Goal: Transaction & Acquisition: Purchase product/service

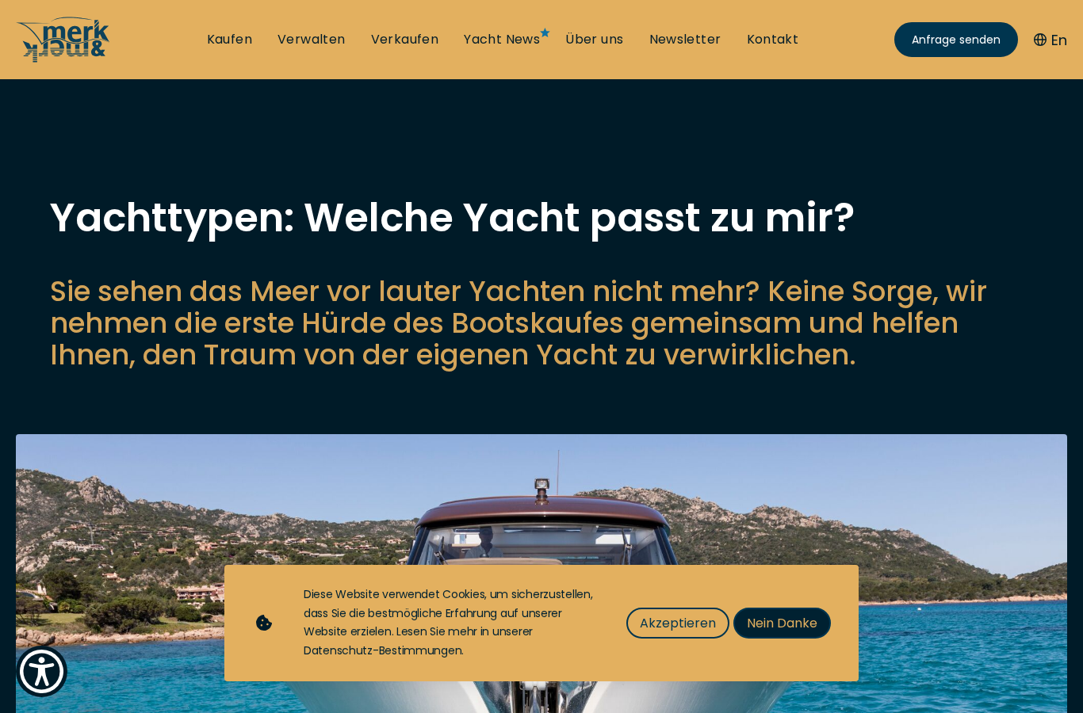
click at [787, 627] on span "Nein Danke" at bounding box center [782, 624] width 71 height 20
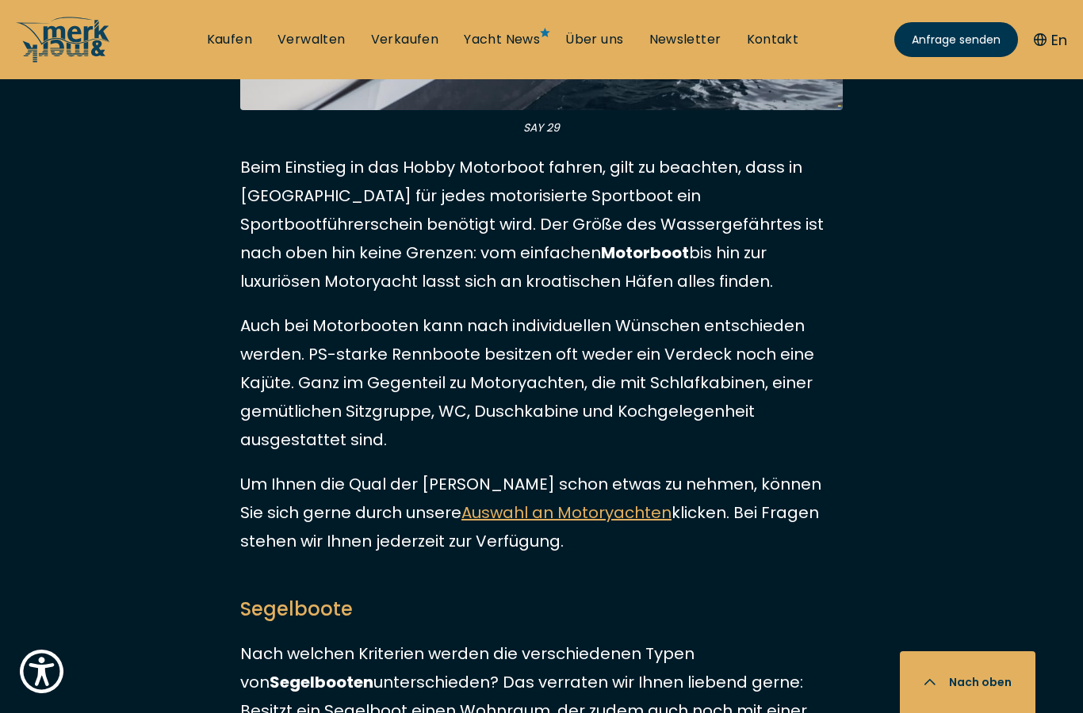
scroll to position [2092, 0]
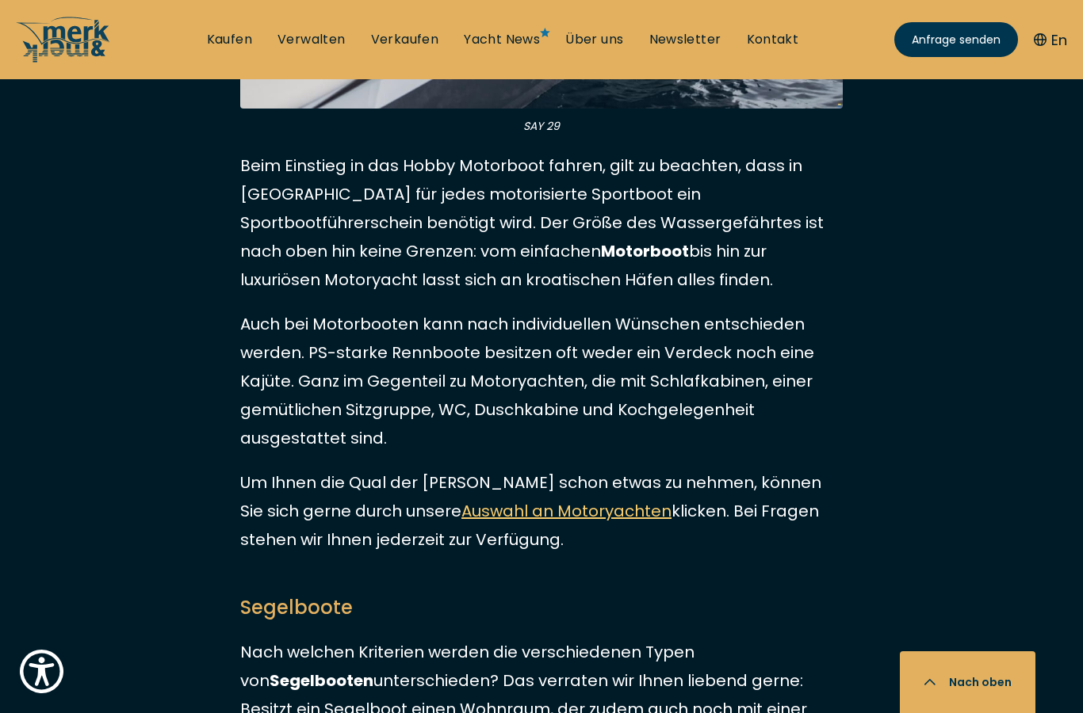
click at [495, 500] on link "Auswahl an Motoryachten" at bounding box center [566, 511] width 210 height 22
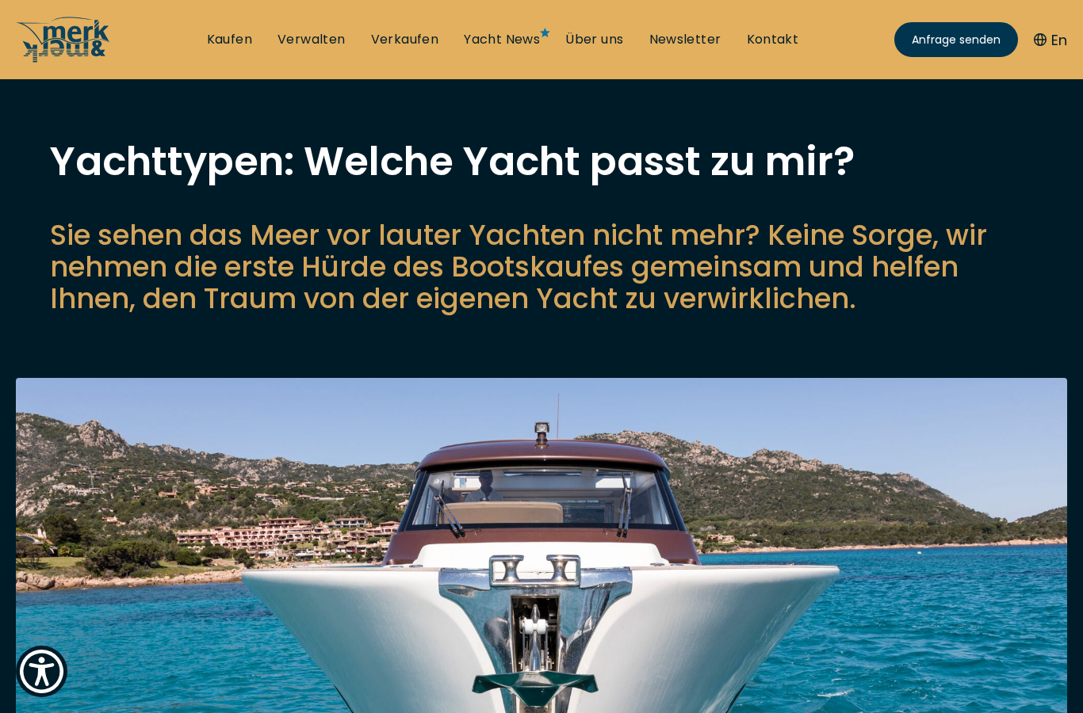
scroll to position [0, 0]
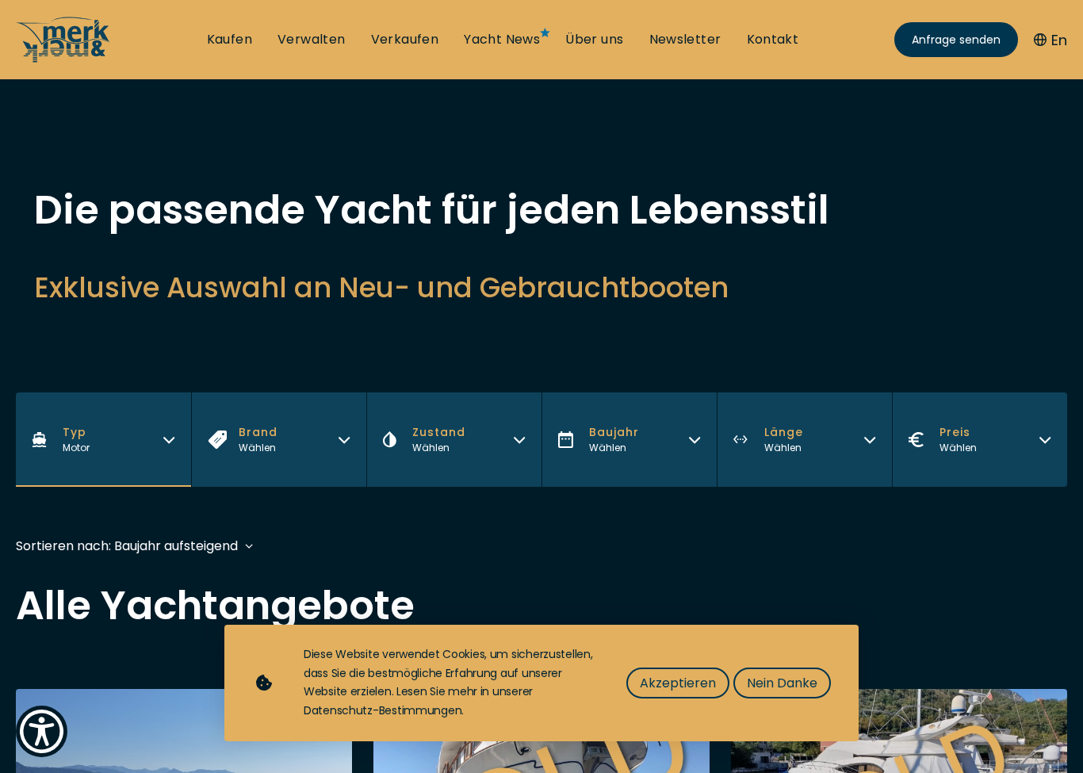
click at [515, 442] on icon "button" at bounding box center [519, 437] width 13 height 13
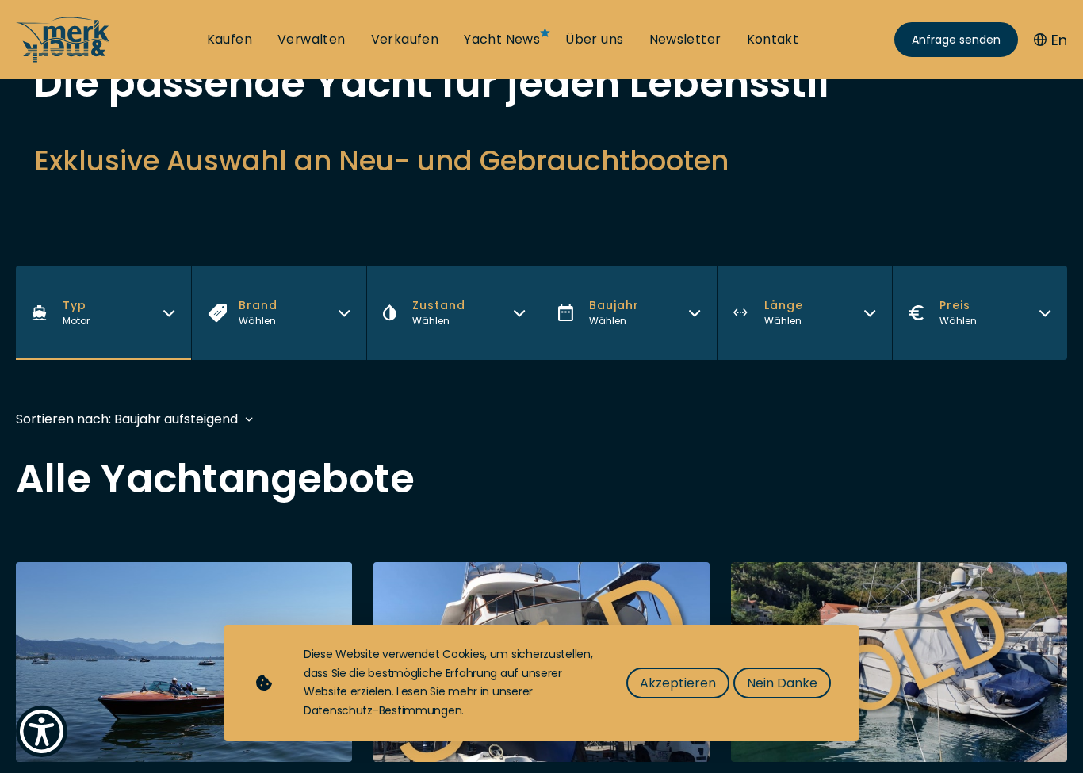
scroll to position [128, 0]
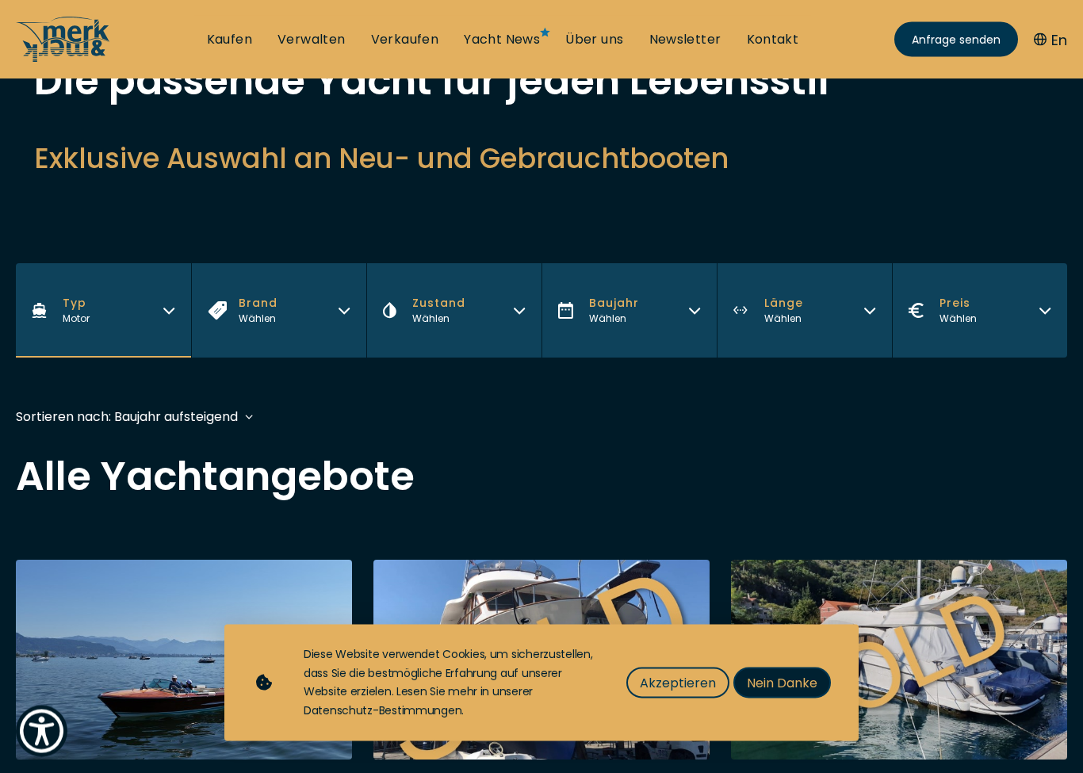
click at [787, 687] on span "Nein Danke" at bounding box center [782, 683] width 71 height 20
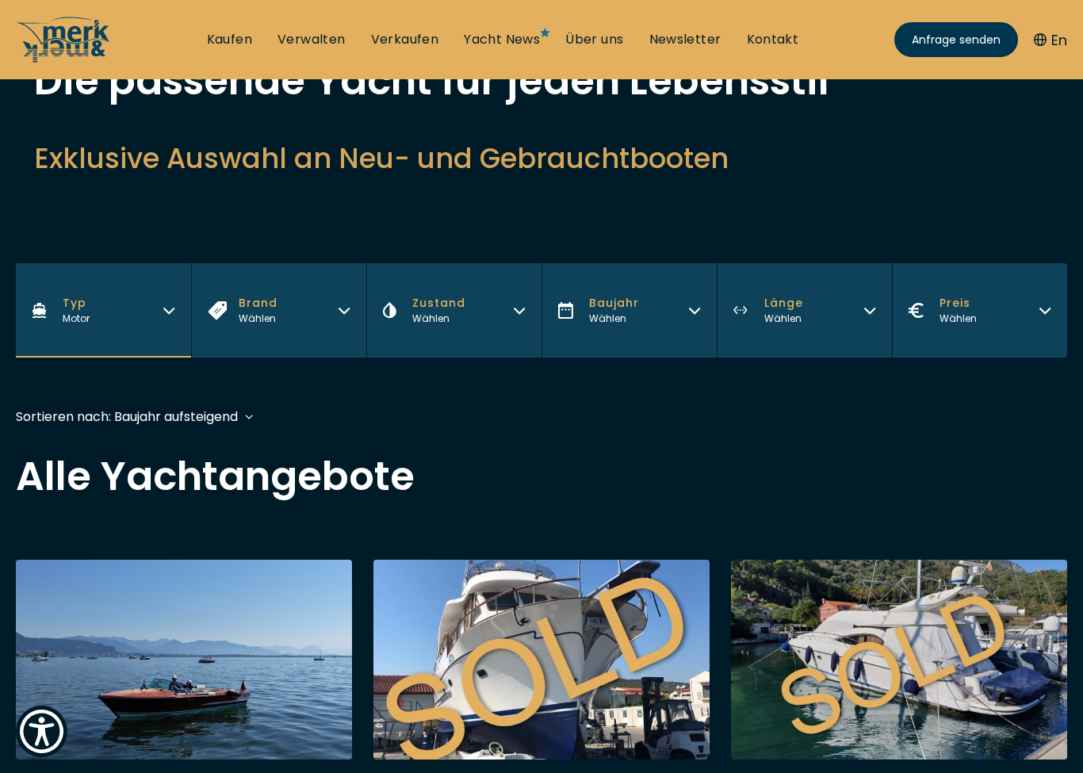
click at [514, 320] on button "Zustand Wählen" at bounding box center [453, 310] width 175 height 94
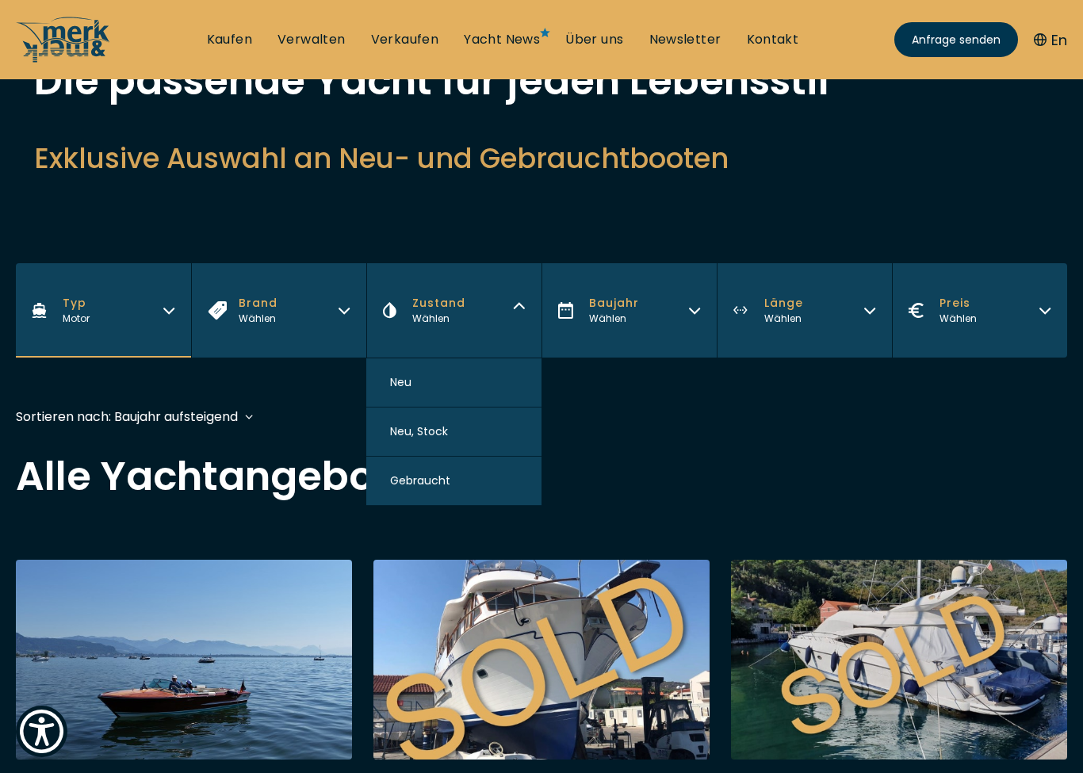
click at [424, 397] on button "Neu" at bounding box center [453, 382] width 175 height 49
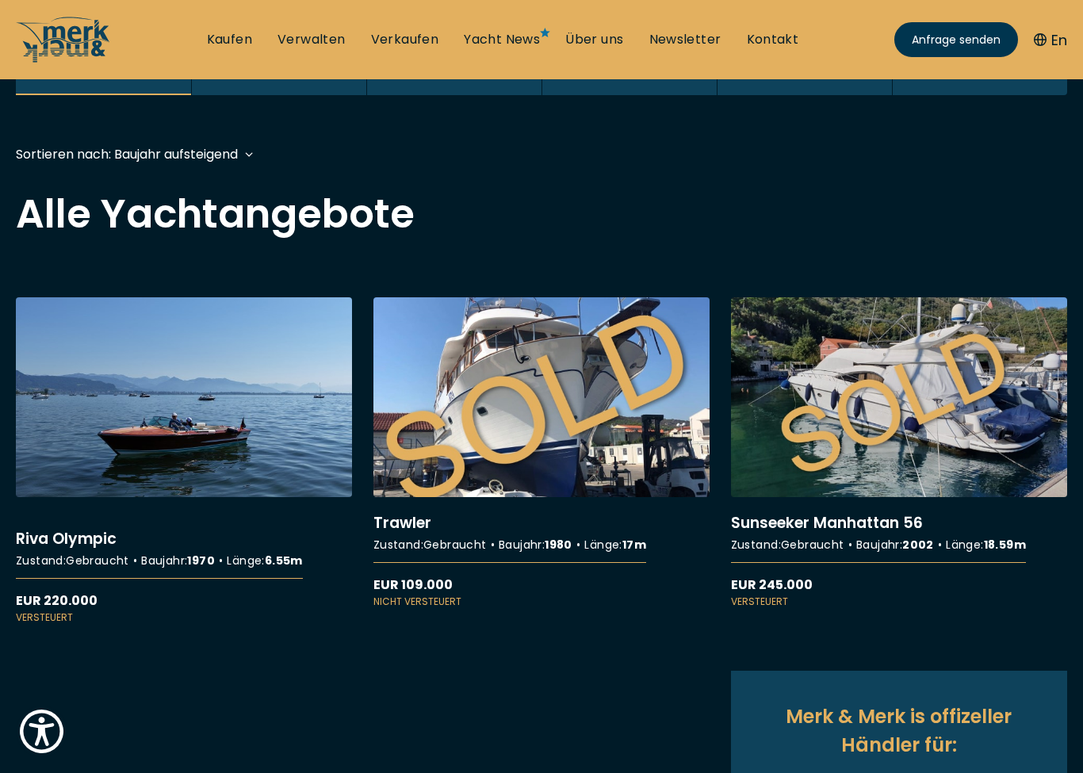
scroll to position [392, 0]
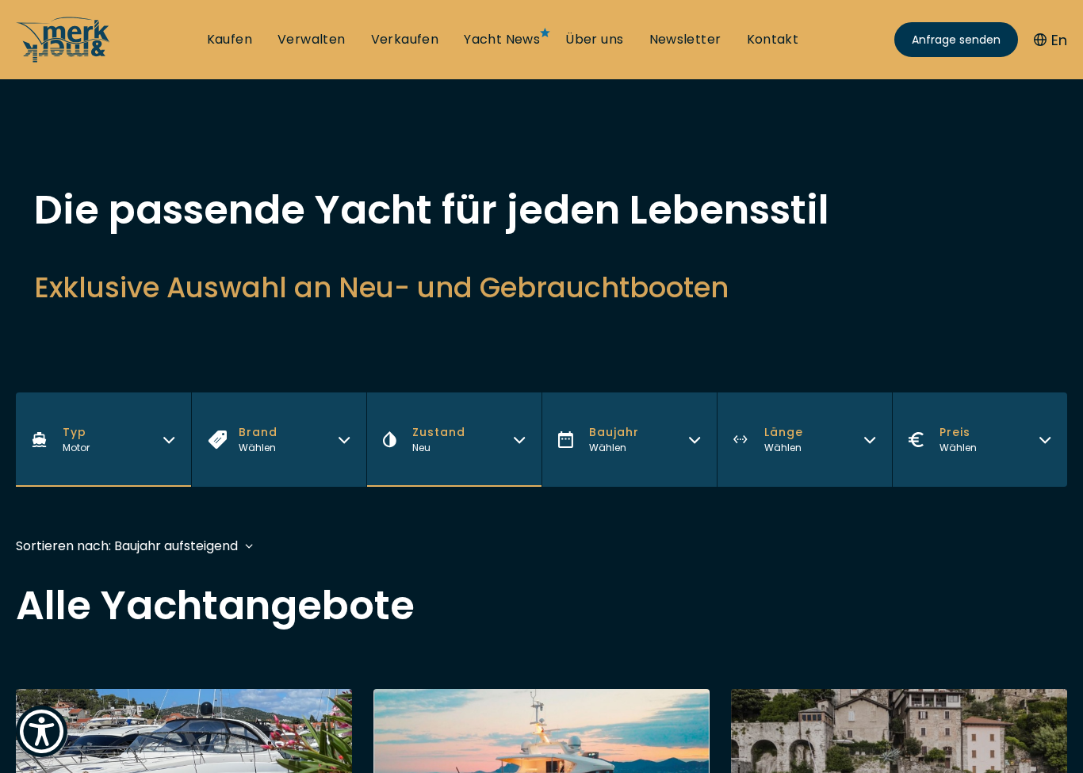
click at [863, 429] on button "Länge Wählen" at bounding box center [804, 439] width 175 height 94
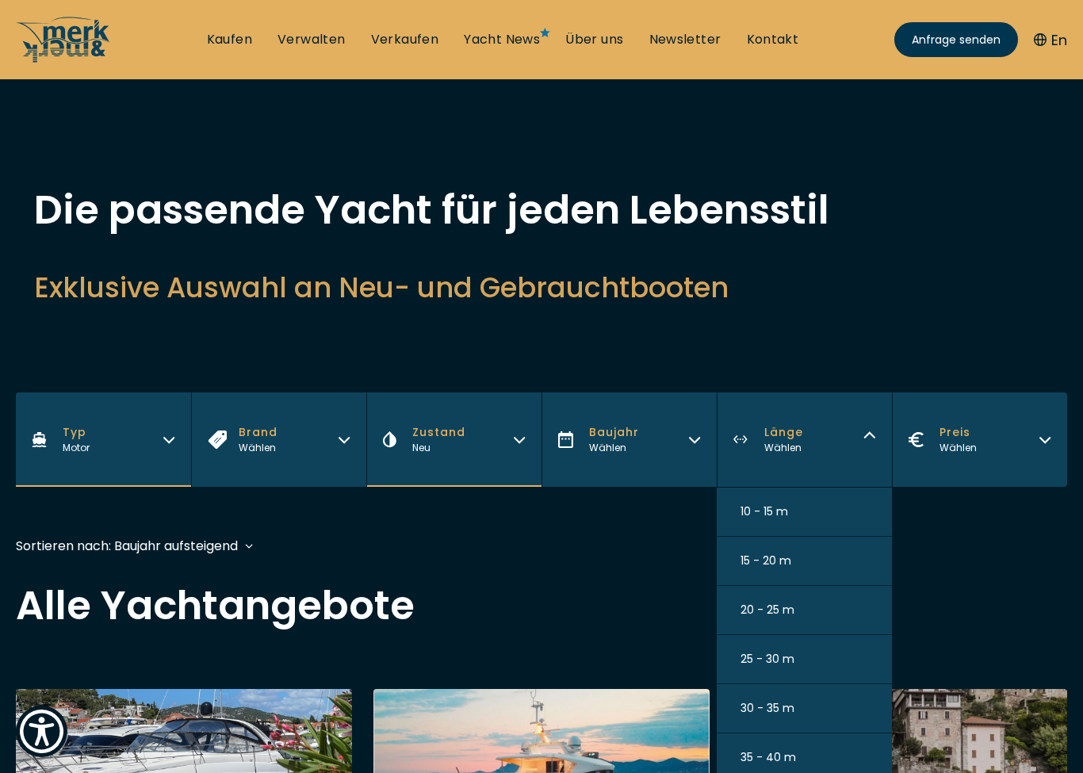
click at [813, 571] on button "15 - 20 m" at bounding box center [804, 561] width 175 height 49
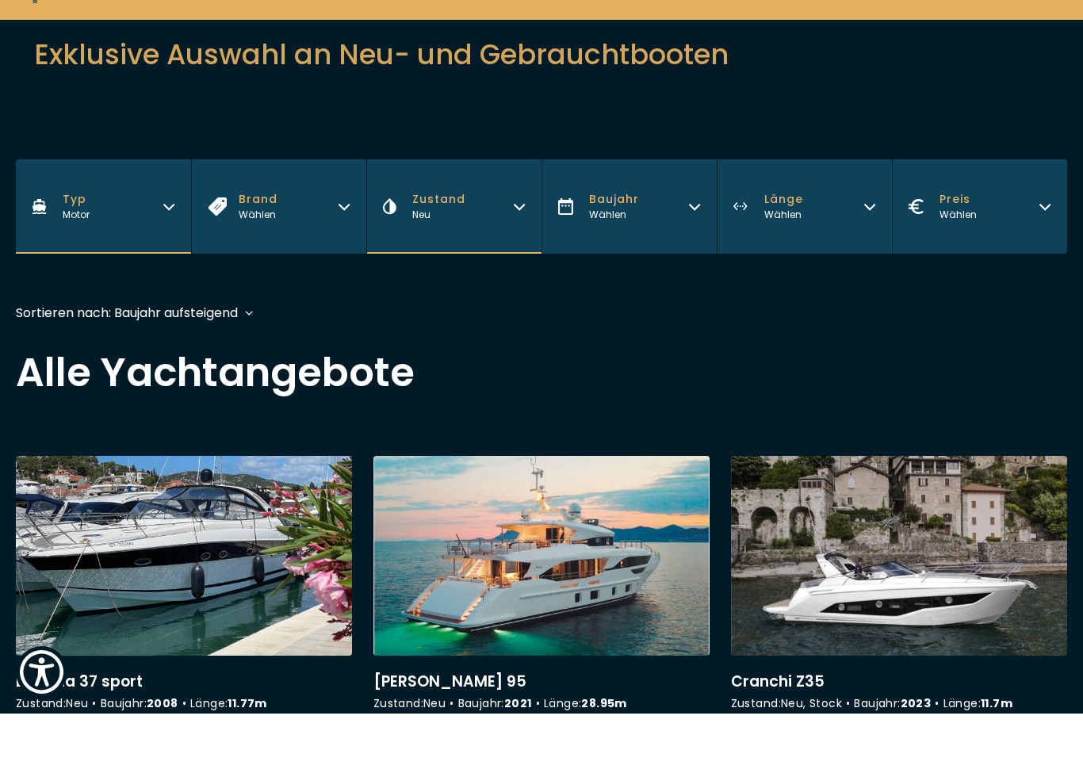
scroll to position [331, 0]
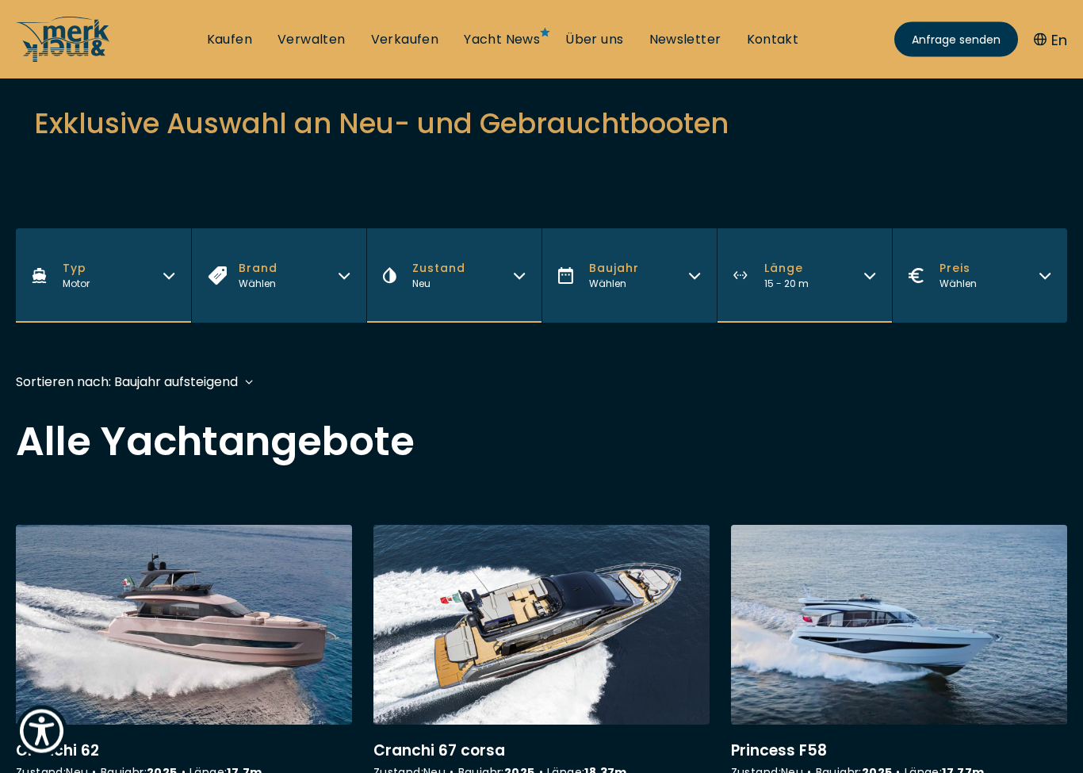
scroll to position [164, 0]
click at [512, 281] on button "Zustand Neu" at bounding box center [453, 275] width 175 height 94
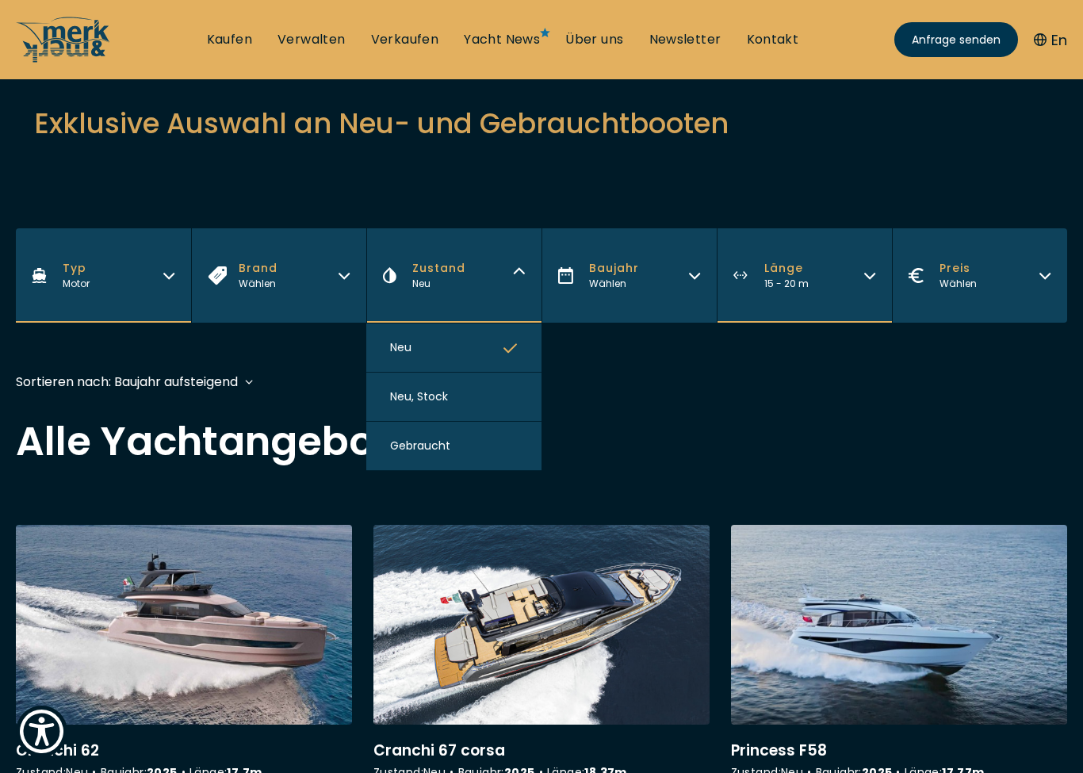
click at [464, 449] on button "Gebraucht" at bounding box center [453, 446] width 175 height 49
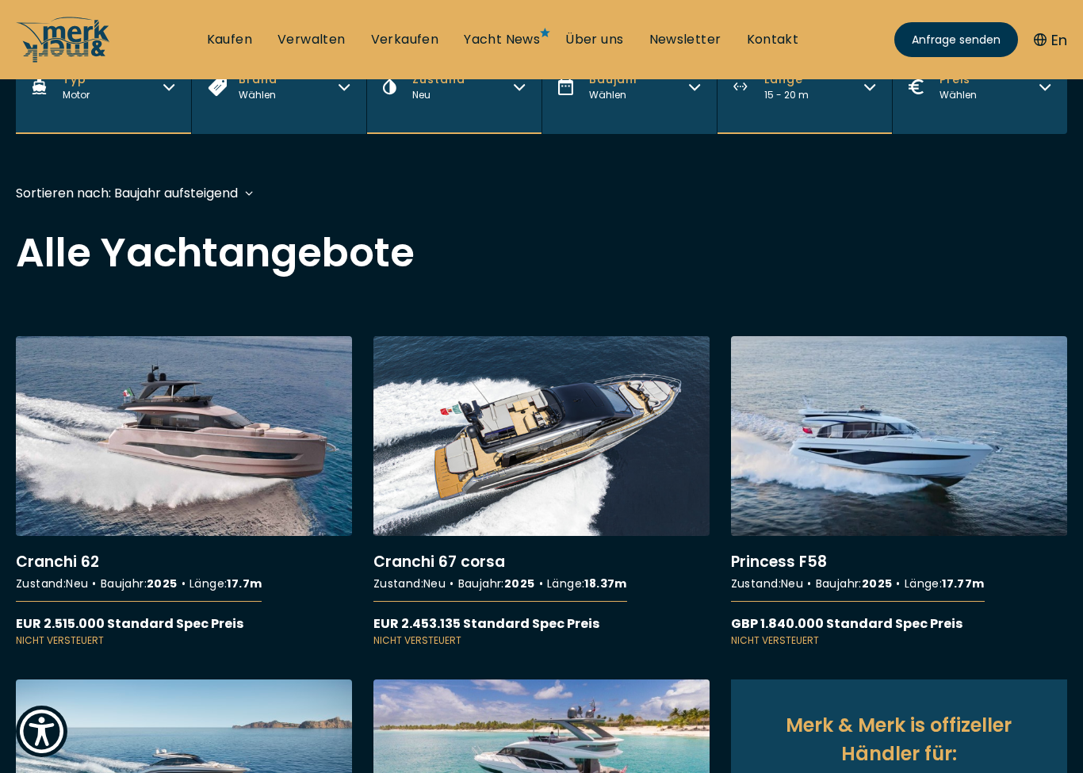
scroll to position [391, 0]
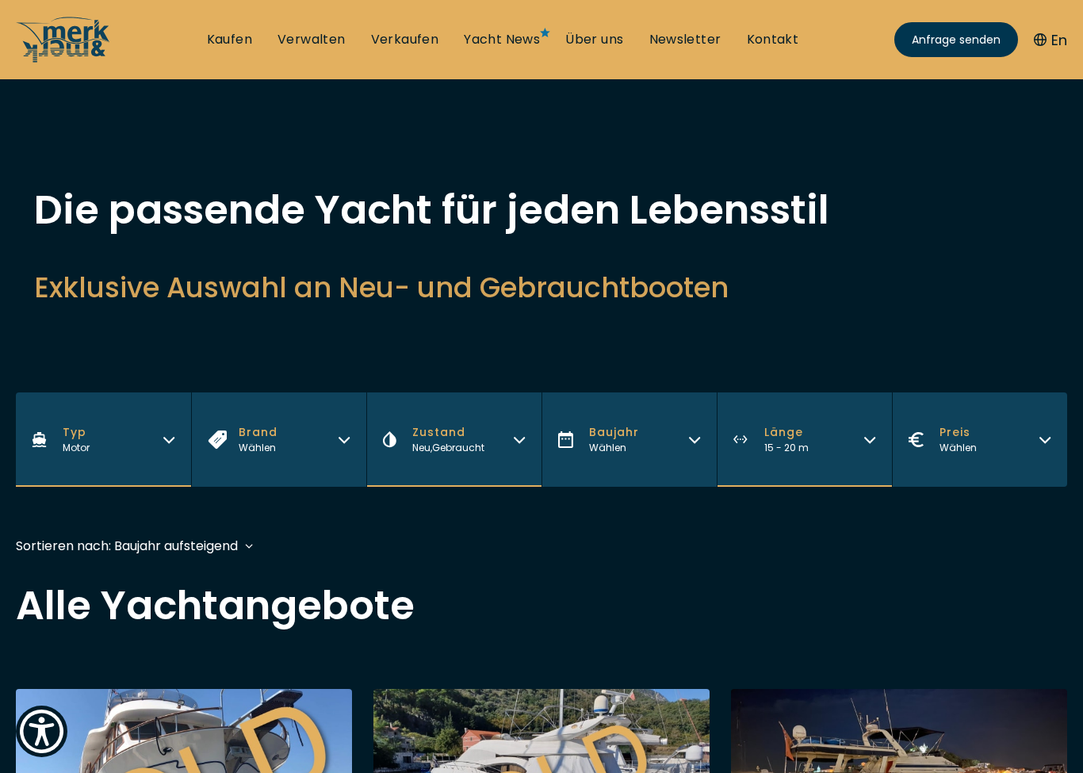
click at [342, 446] on button "Brand Wählen" at bounding box center [278, 439] width 175 height 94
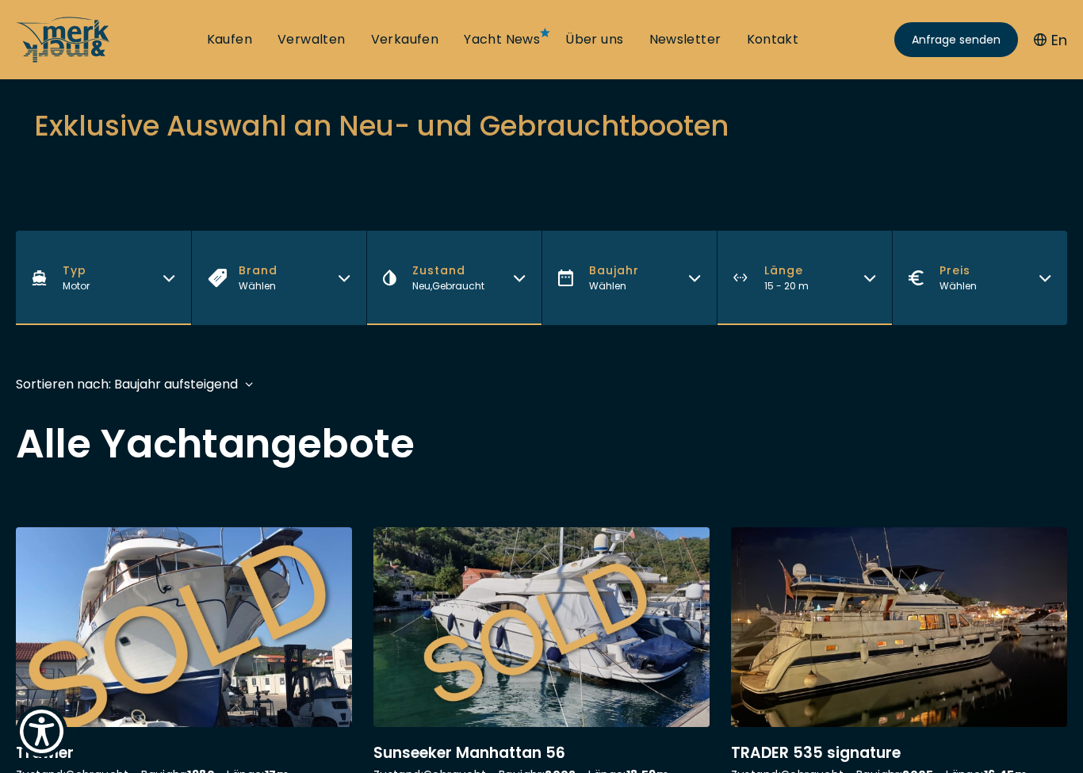
scroll to position [164, 0]
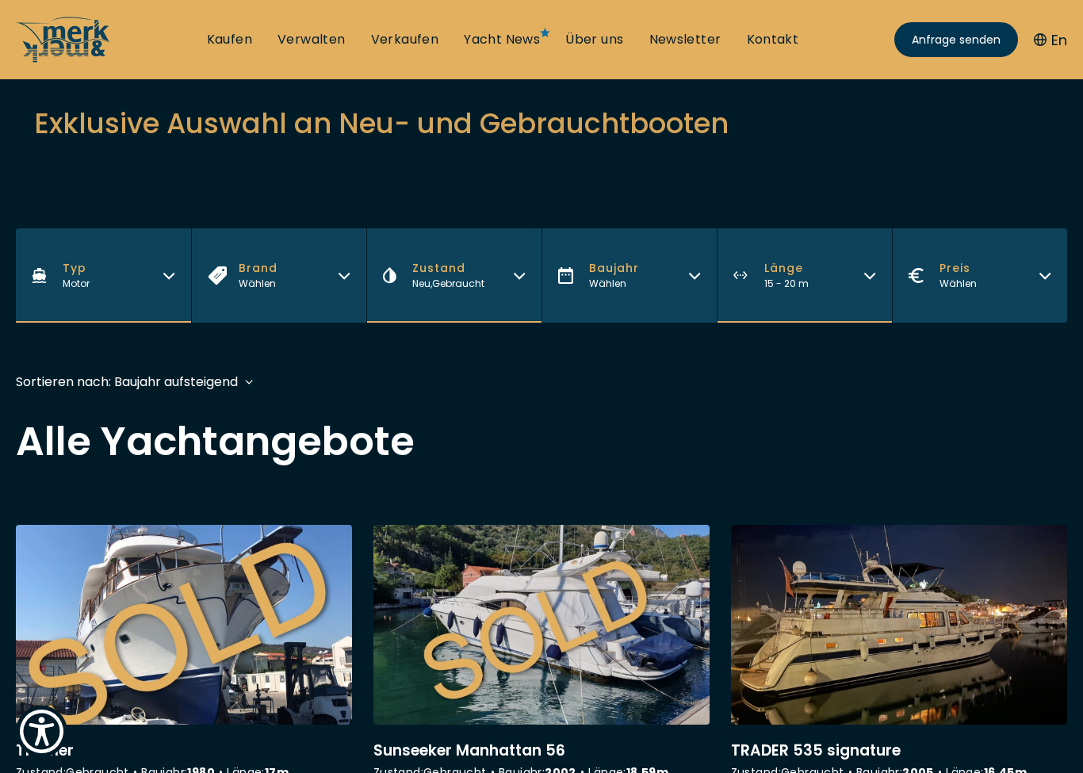
click at [336, 289] on button "Brand Wählen" at bounding box center [278, 275] width 175 height 94
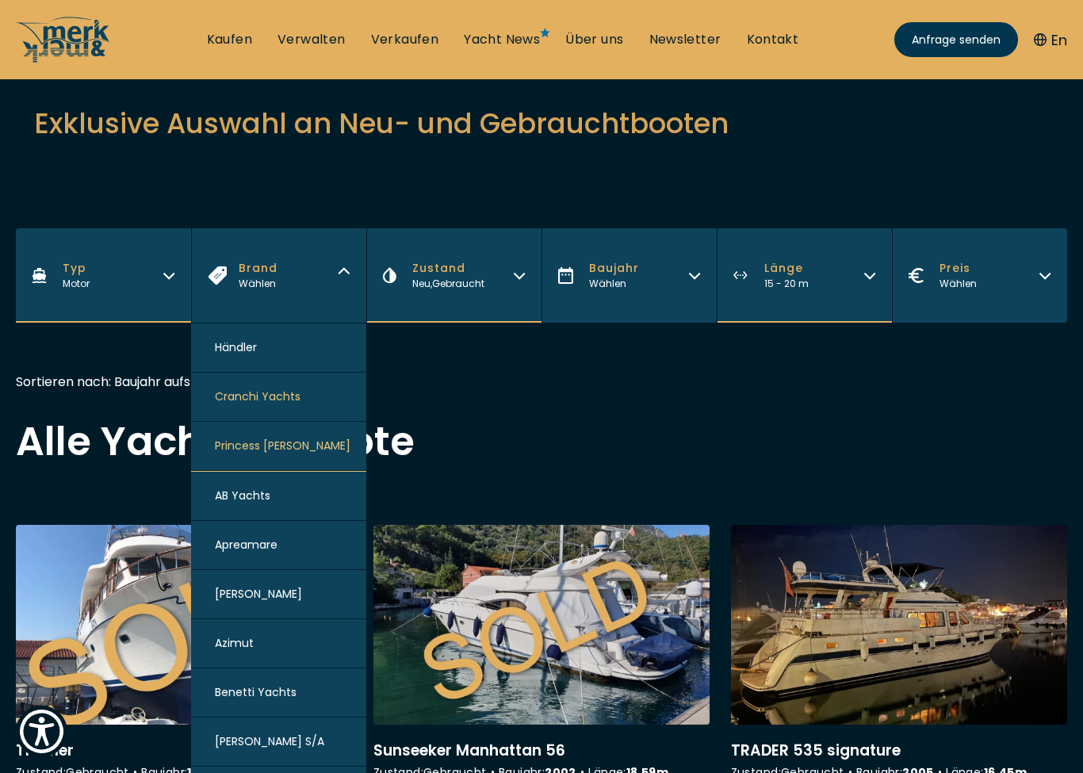
click at [710, 448] on h2 "Alle Yachtangebote" at bounding box center [541, 442] width 1051 height 40
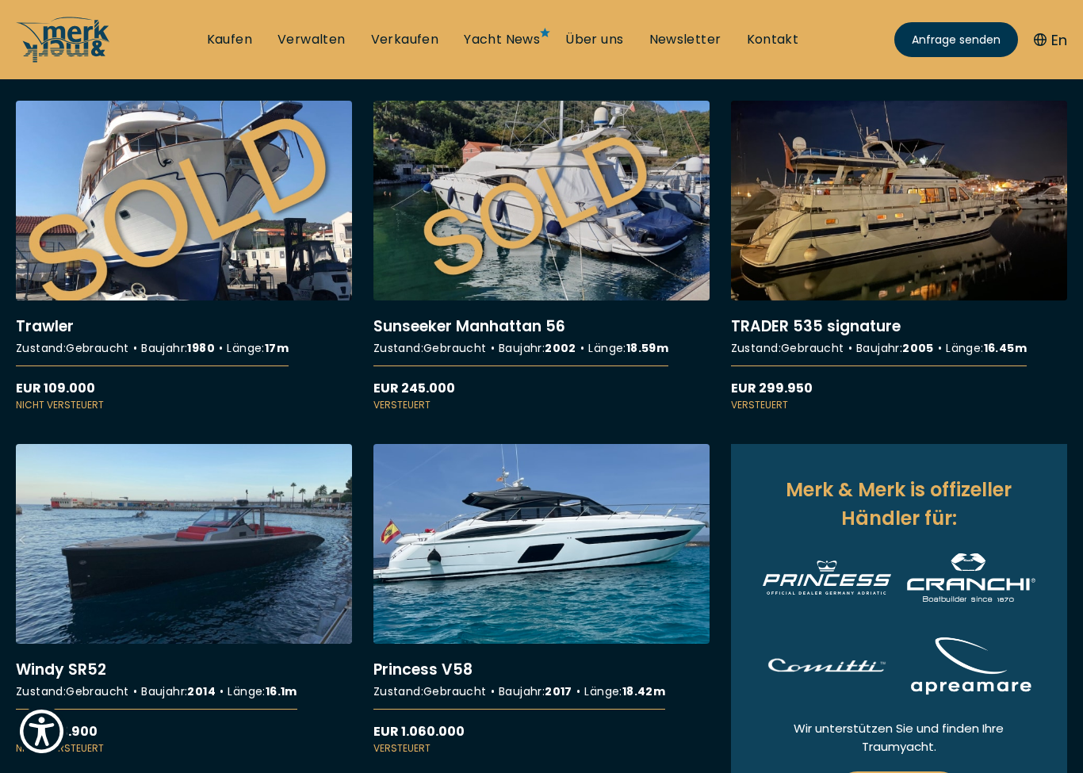
scroll to position [587, 0]
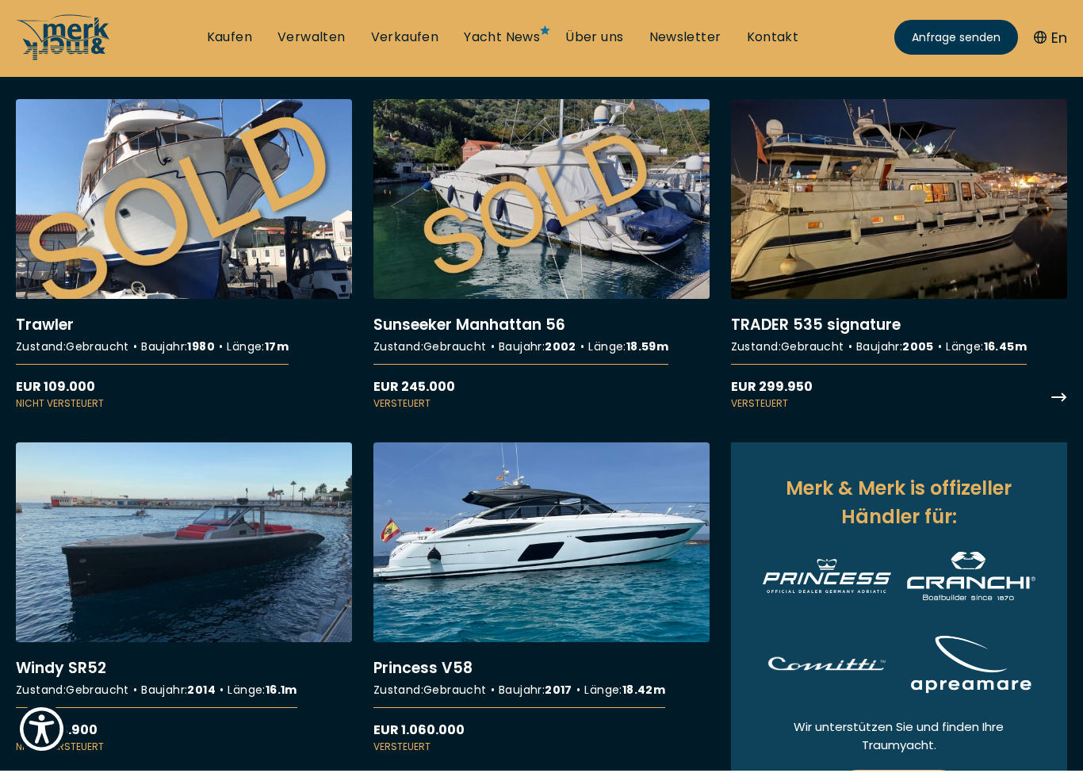
click at [1061, 402] on link "More details about TRADER 535 signature" at bounding box center [899, 257] width 336 height 312
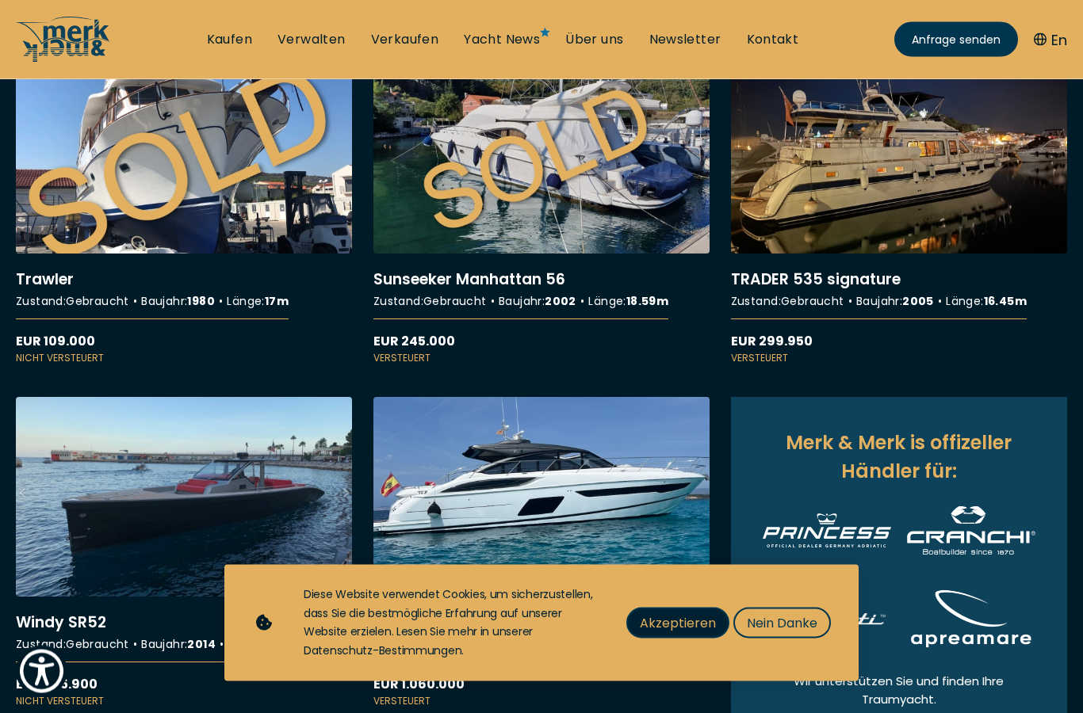
click at [668, 633] on span "Akzeptieren" at bounding box center [678, 624] width 76 height 20
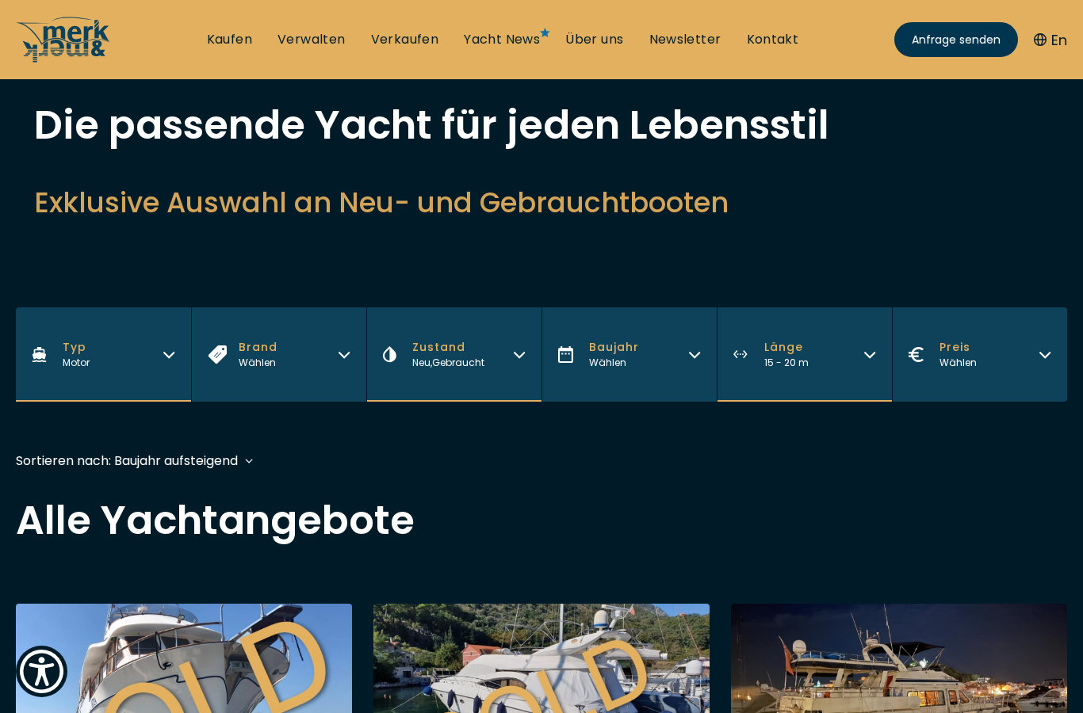
scroll to position [86, 0]
click at [510, 357] on button "Zustand Neu , Gebraucht" at bounding box center [453, 354] width 175 height 94
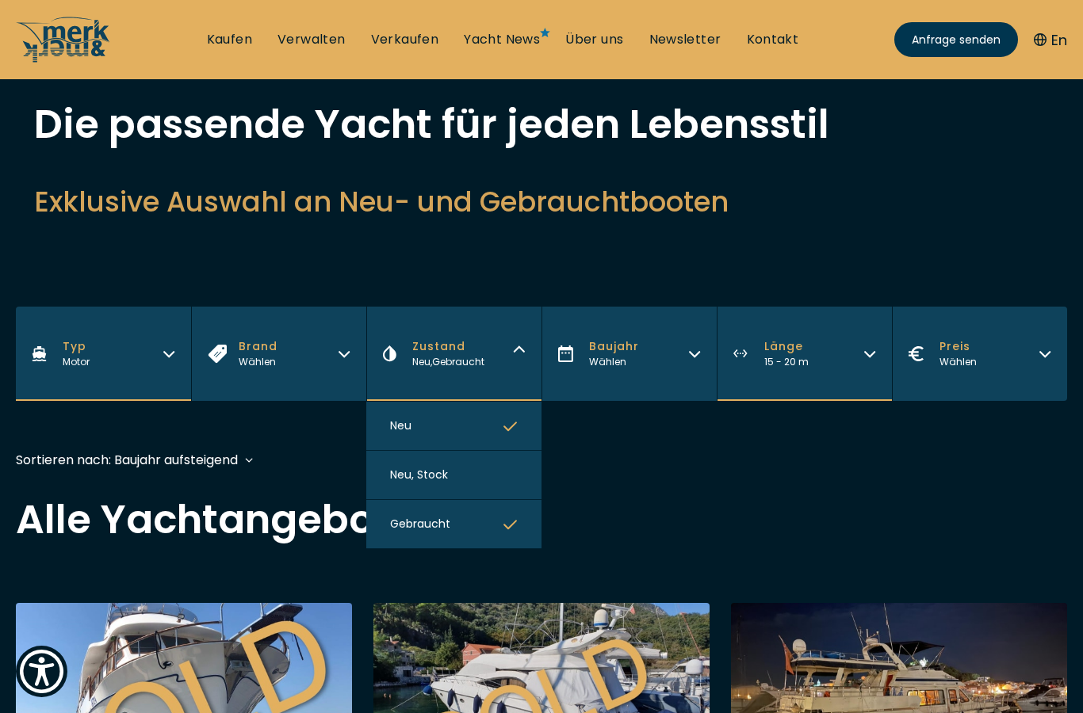
click at [513, 430] on icon "button" at bounding box center [510, 425] width 15 height 14
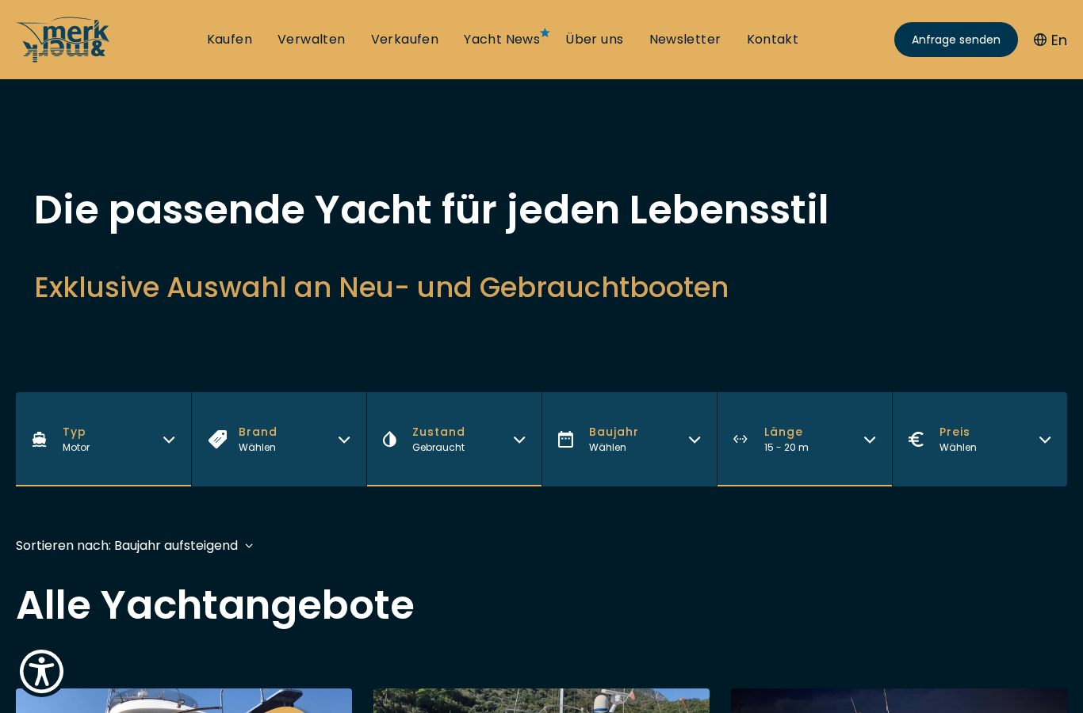
click at [514, 430] on button "Zustand Gebraucht" at bounding box center [453, 439] width 175 height 94
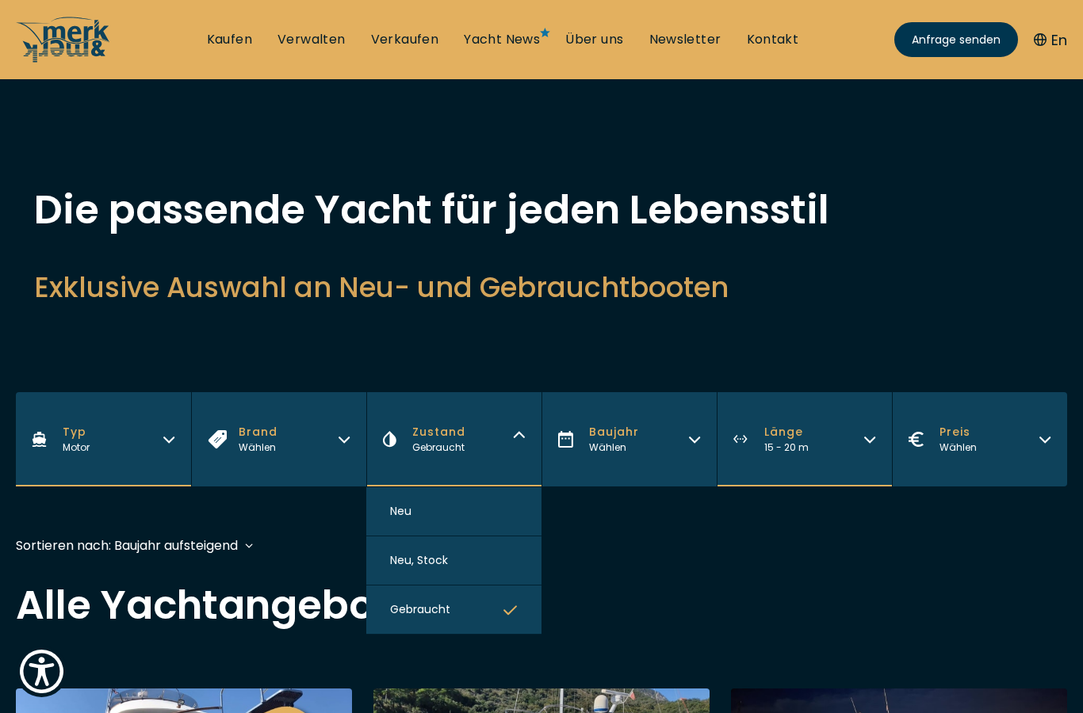
click at [652, 548] on div "Sortieren nach: Baujahr aufsteigend Preis absteigend Preis aufsteigend Länge ab…" at bounding box center [541, 554] width 1051 height 36
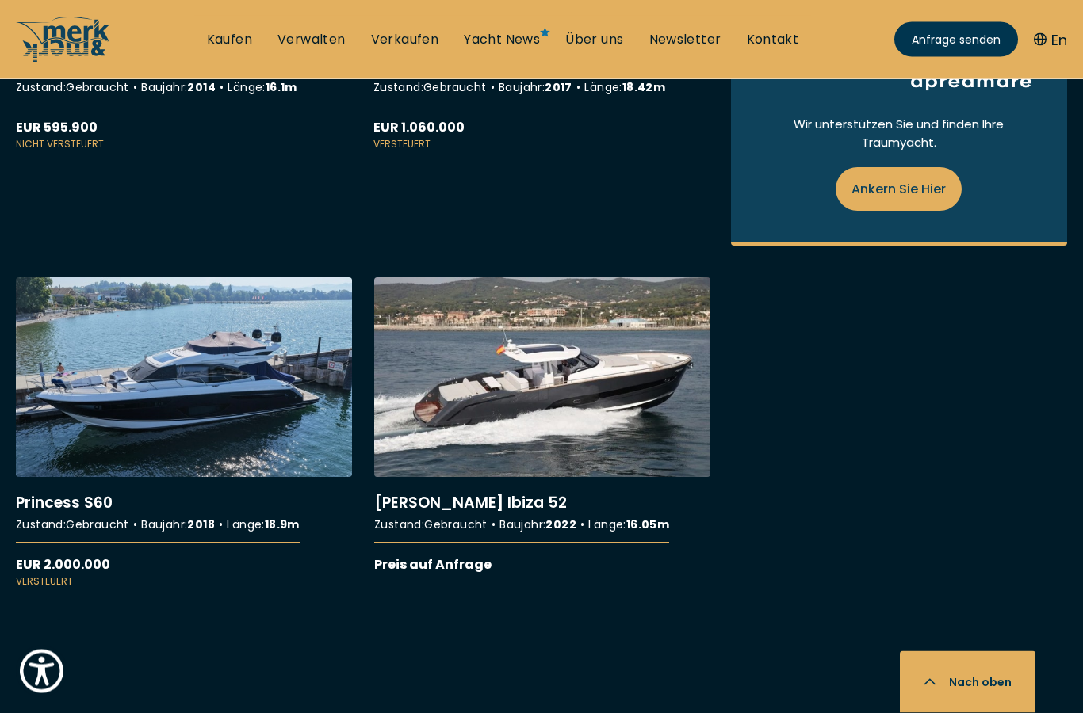
scroll to position [1194, 0]
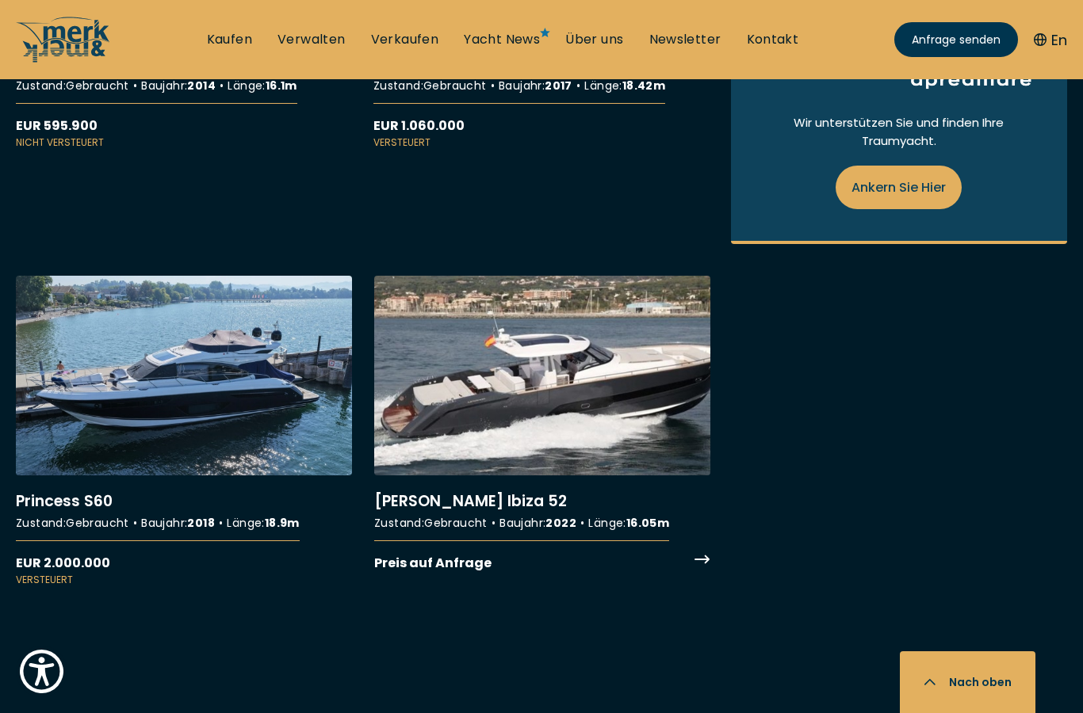
click at [706, 568] on link "More details about [PERSON_NAME] [GEOGRAPHIC_DATA] 52" at bounding box center [542, 424] width 336 height 297
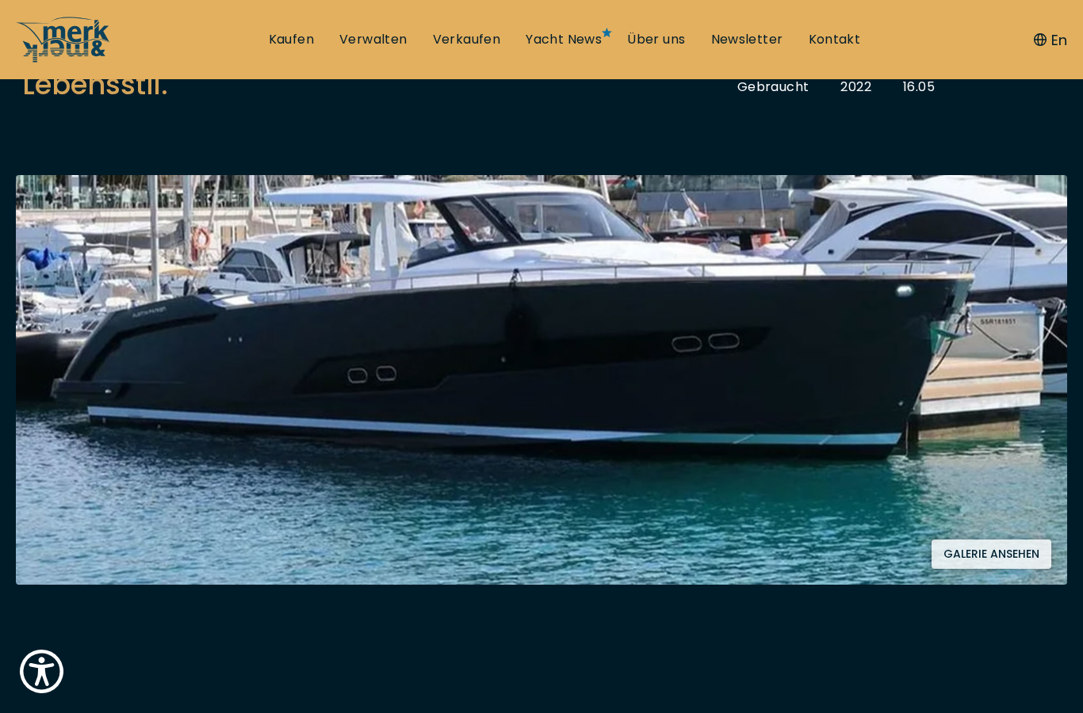
scroll to position [241, 0]
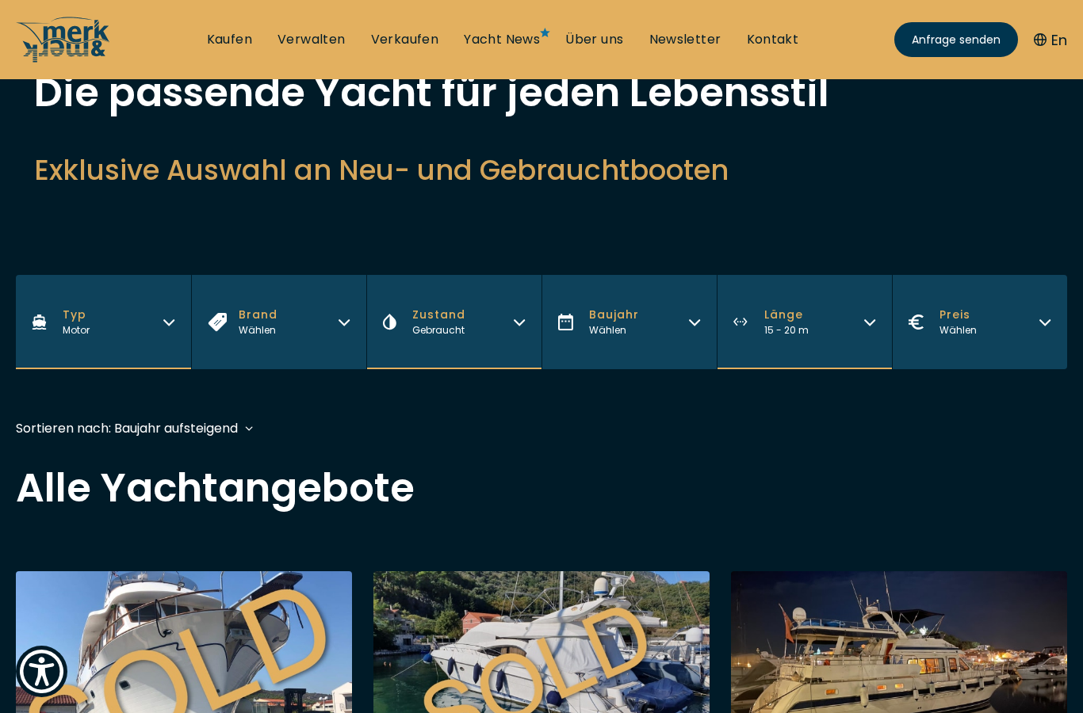
scroll to position [116, 0]
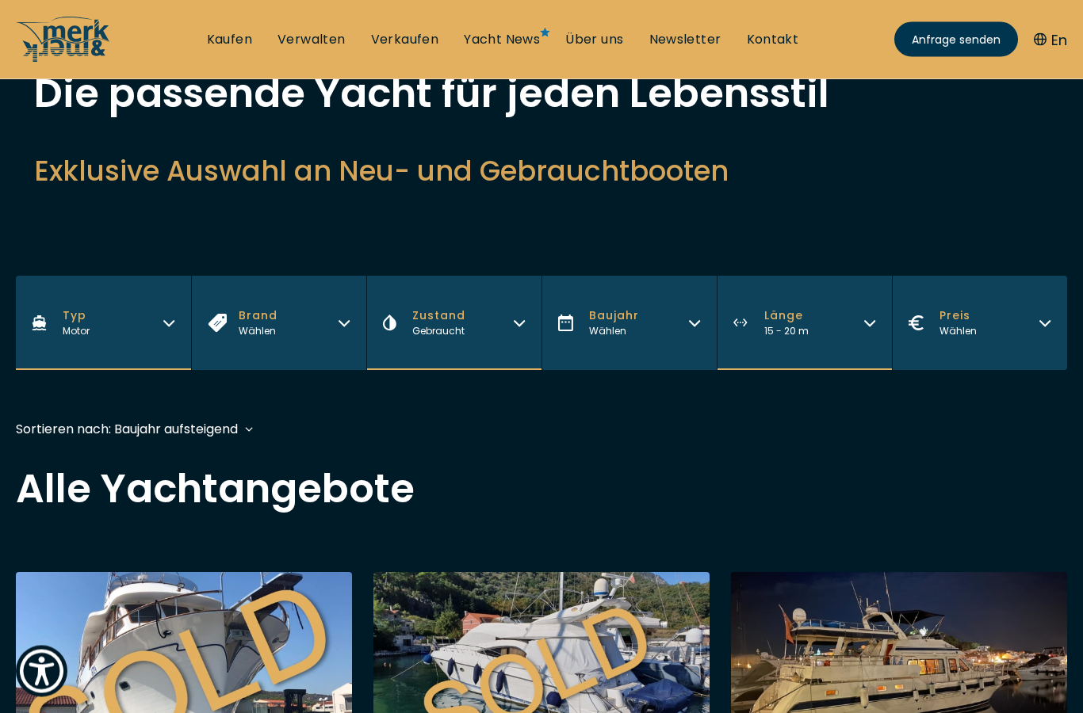
click at [511, 324] on button "Zustand Gebraucht" at bounding box center [453, 324] width 175 height 94
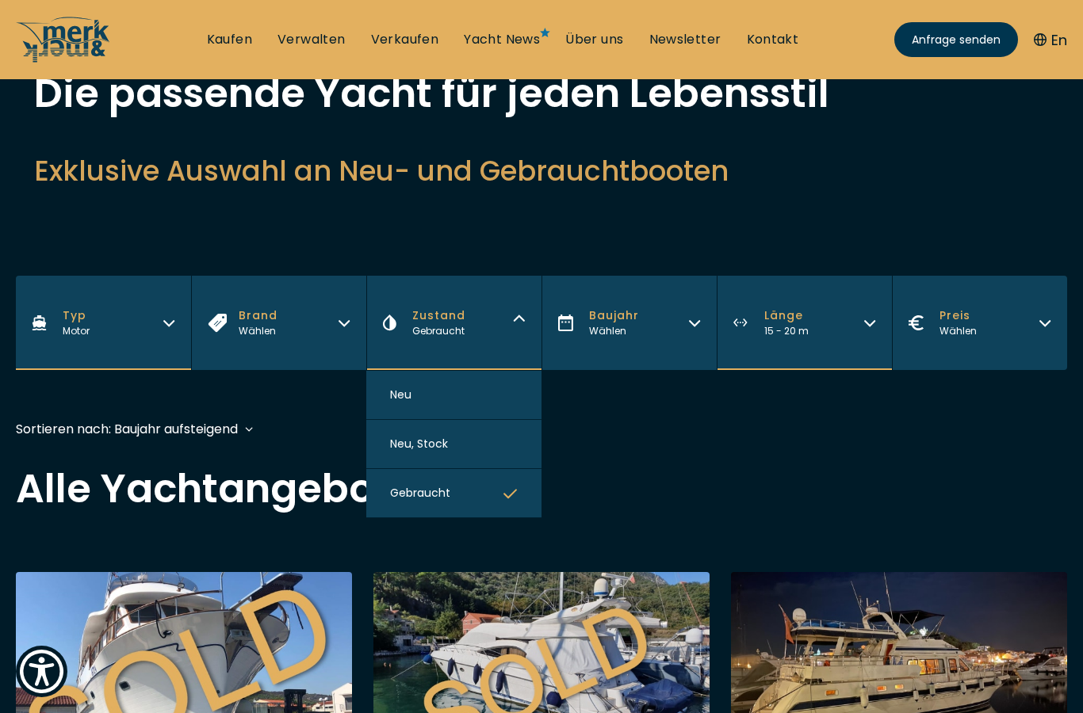
click at [507, 495] on icon "button" at bounding box center [510, 492] width 15 height 14
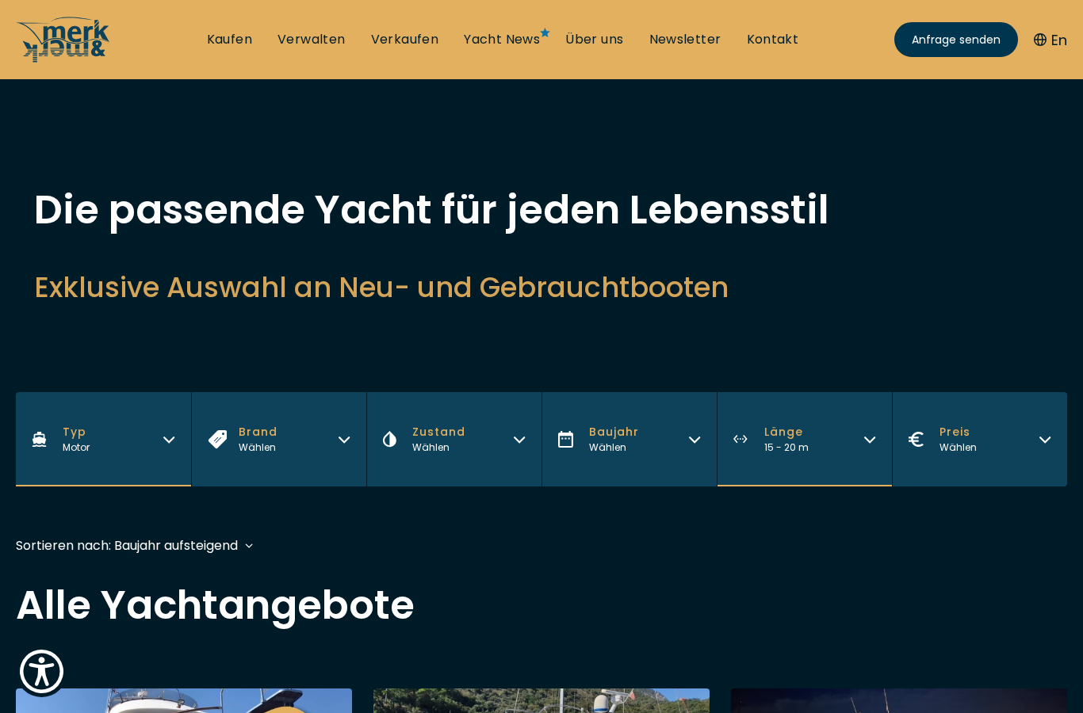
click at [518, 440] on icon "button" at bounding box center [519, 437] width 13 height 13
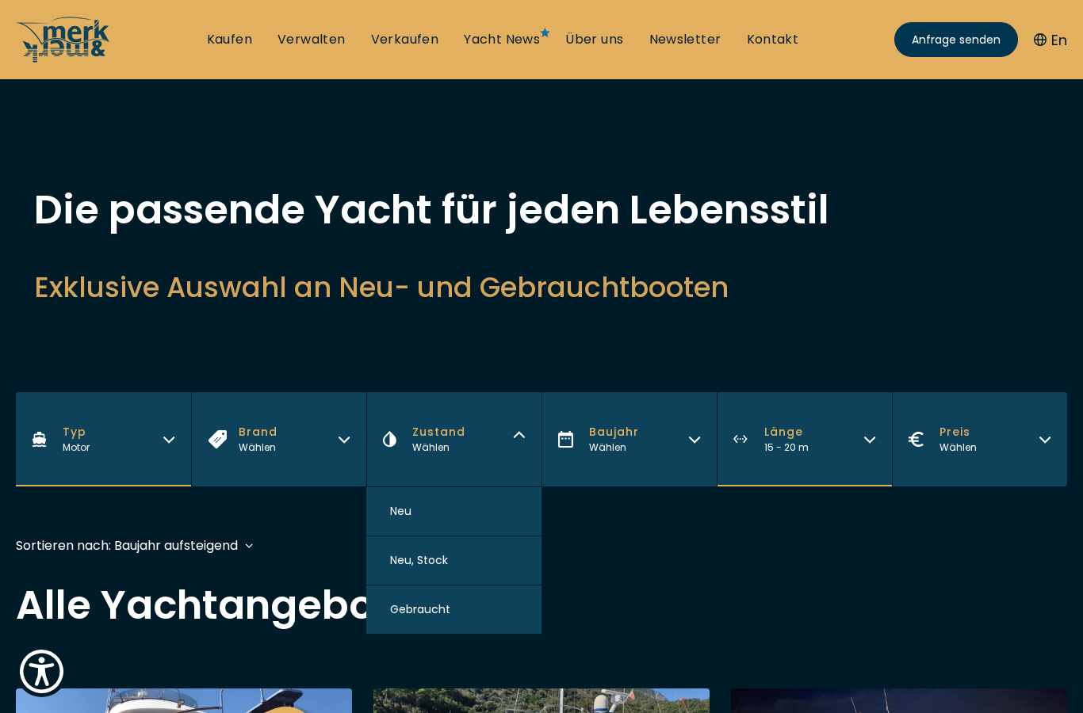
click at [497, 562] on button "Neu, Stock" at bounding box center [453, 561] width 175 height 49
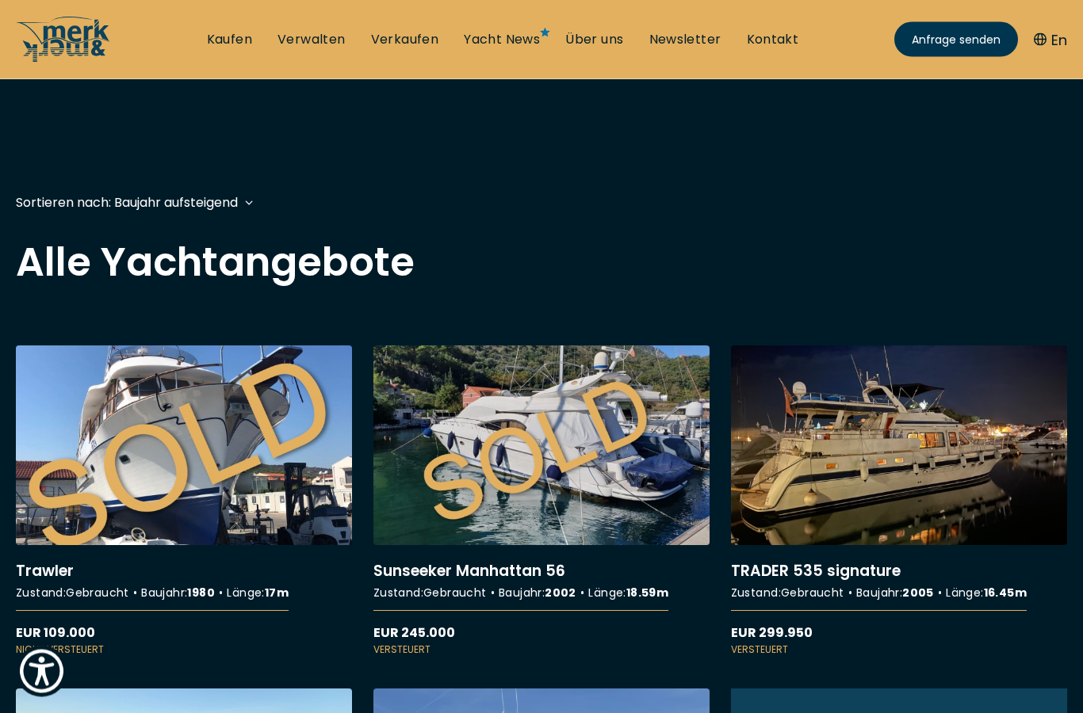
scroll to position [392, 0]
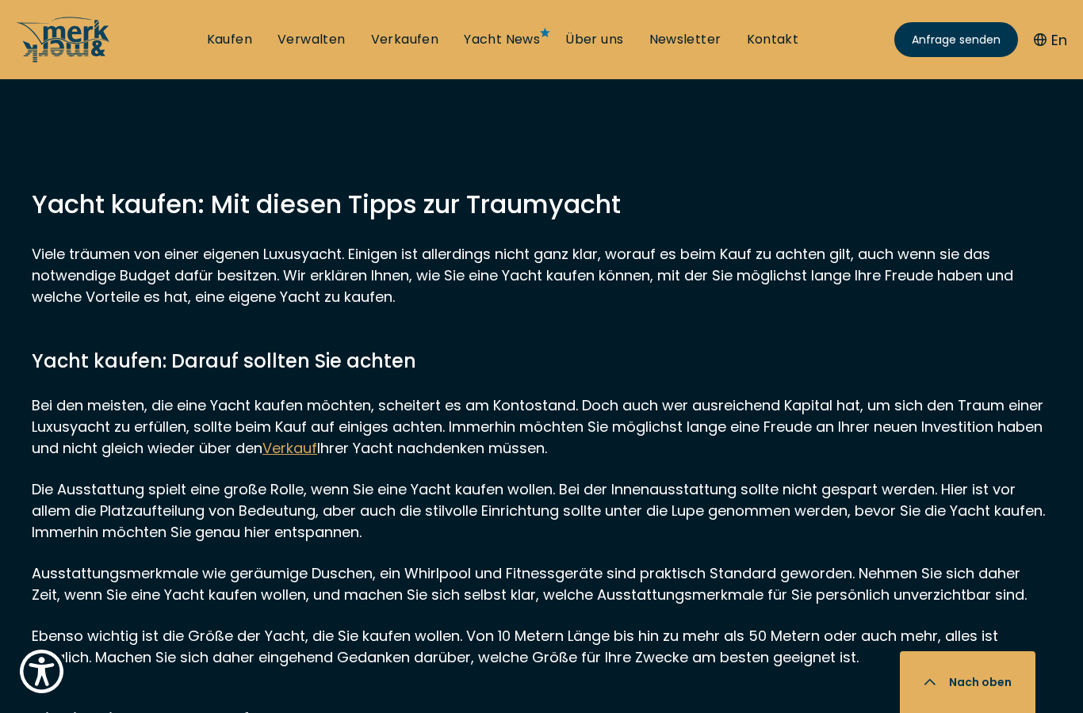
scroll to position [792, 0]
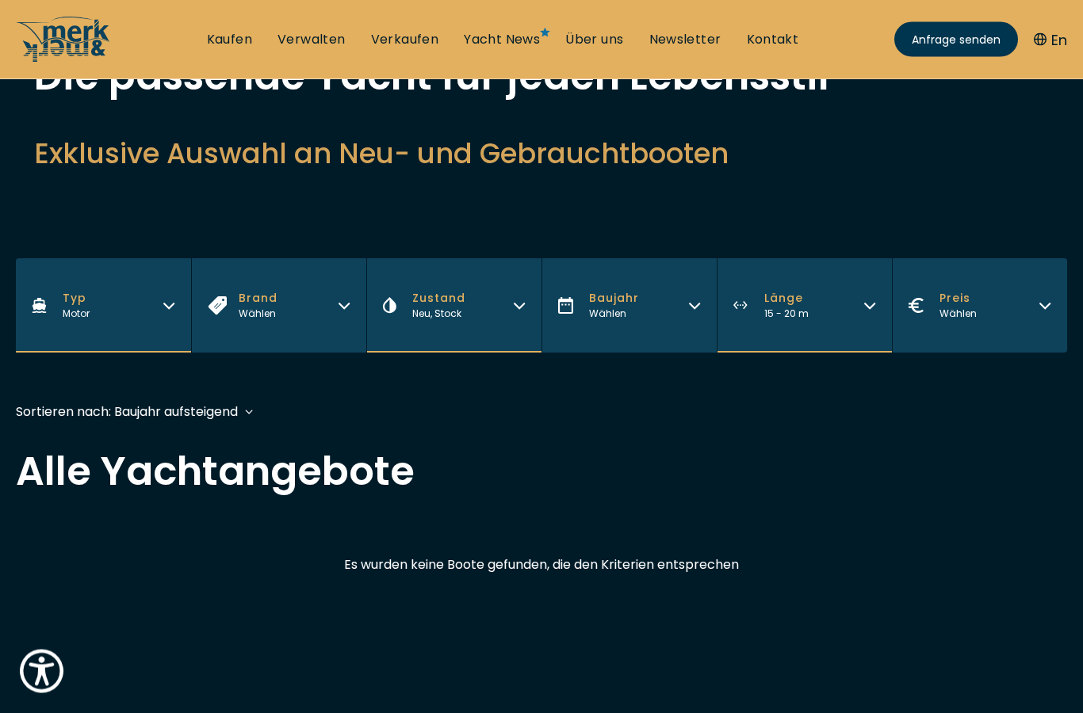
click at [519, 302] on icon "button" at bounding box center [519, 304] width 13 height 13
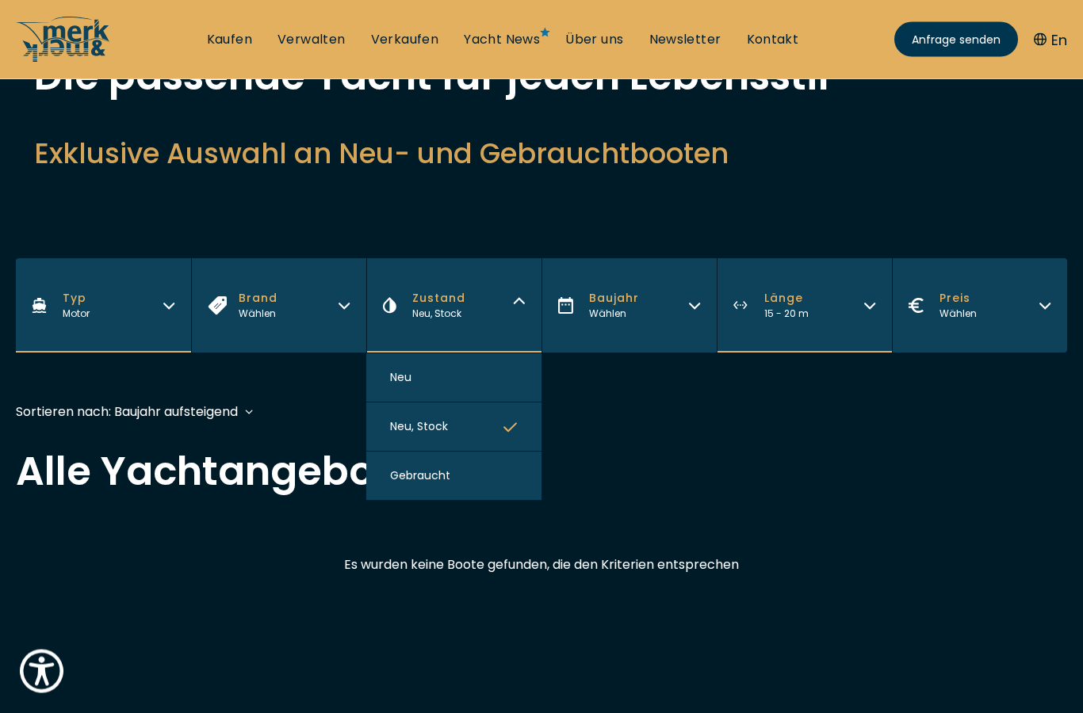
scroll to position [134, 0]
click at [511, 433] on icon "button" at bounding box center [510, 426] width 15 height 14
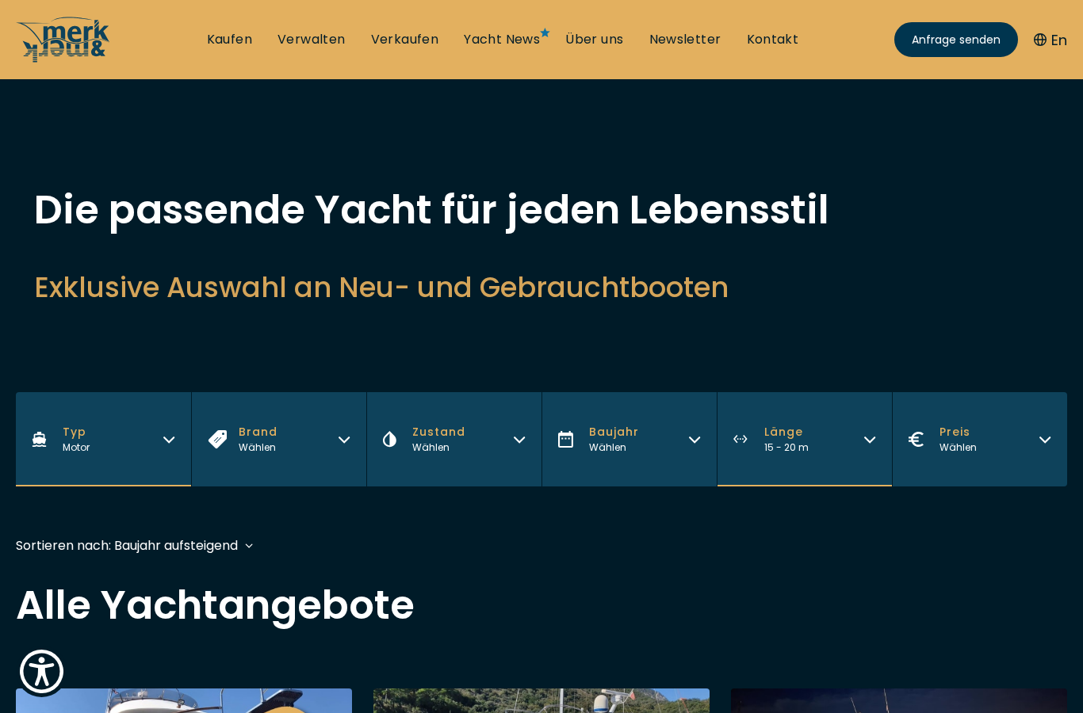
click at [530, 453] on button "Zustand Wählen" at bounding box center [453, 439] width 175 height 94
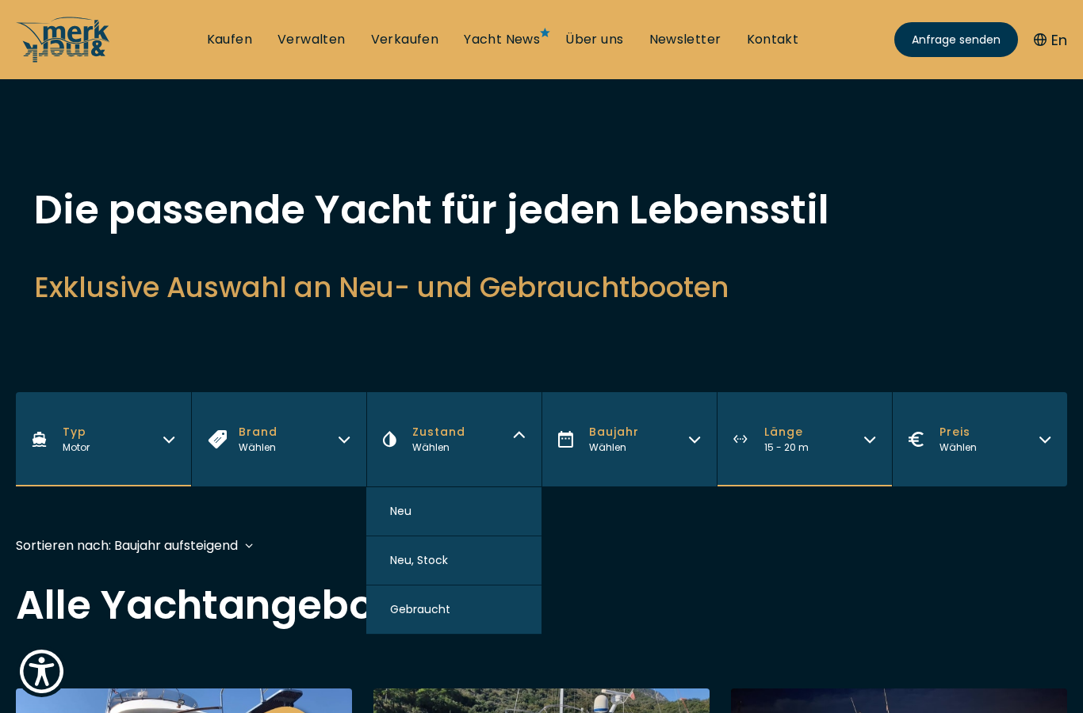
click at [495, 512] on button "Neu" at bounding box center [453, 512] width 175 height 49
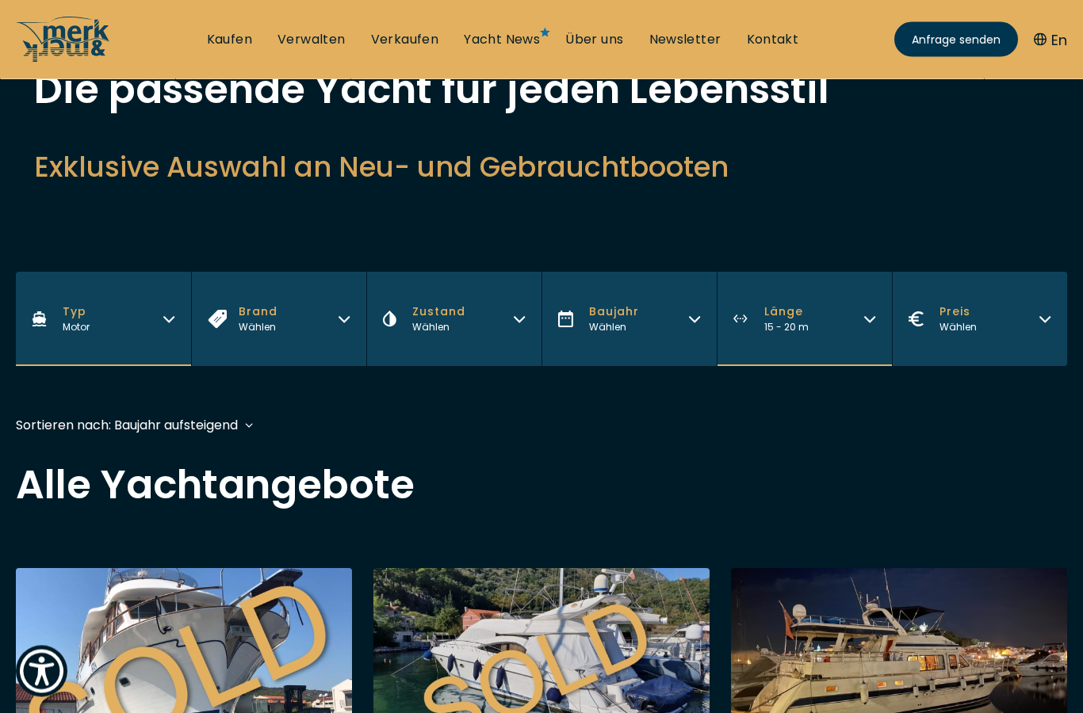
scroll to position [392, 0]
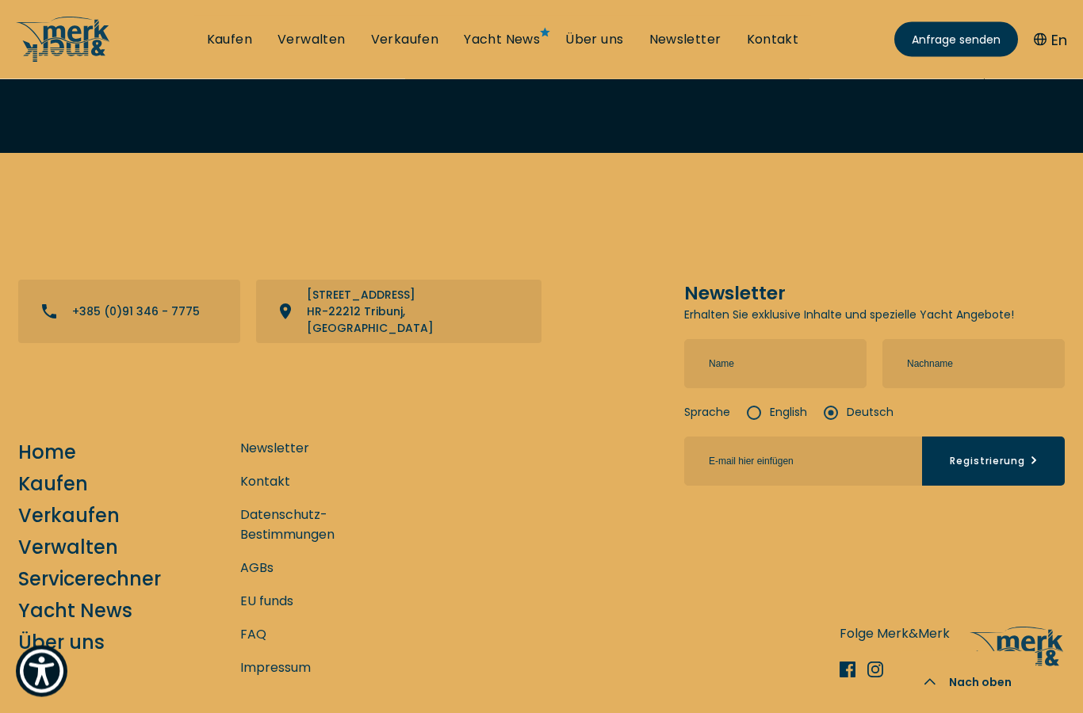
scroll to position [3355, 0]
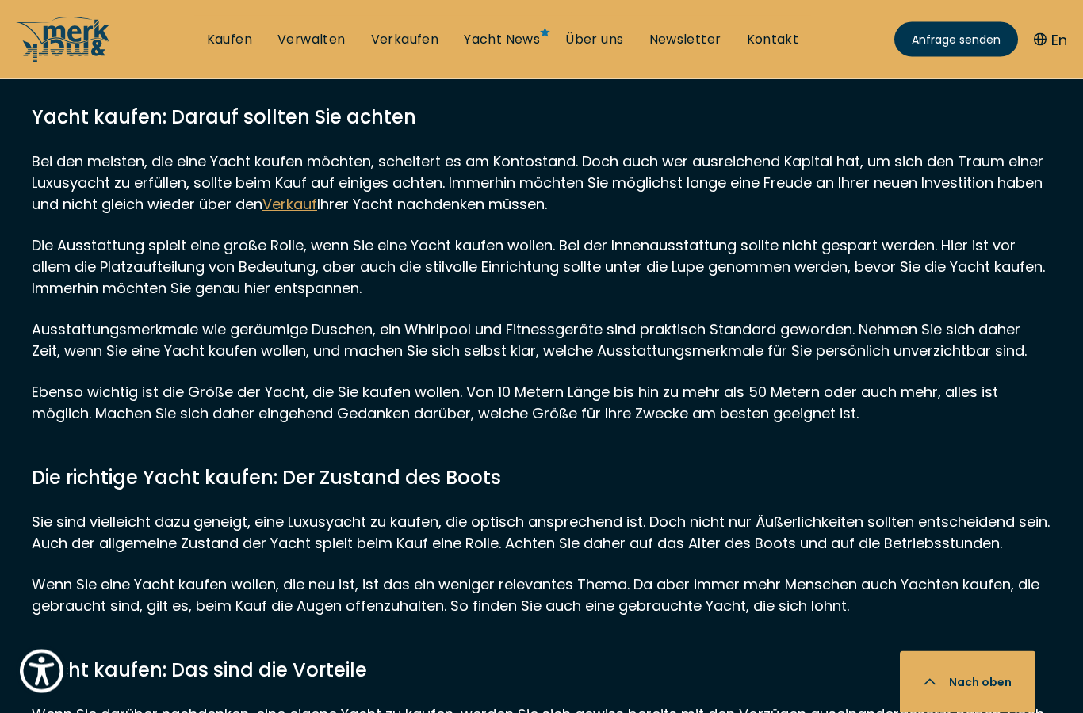
scroll to position [2105, 0]
